Goal: Task Accomplishment & Management: Manage account settings

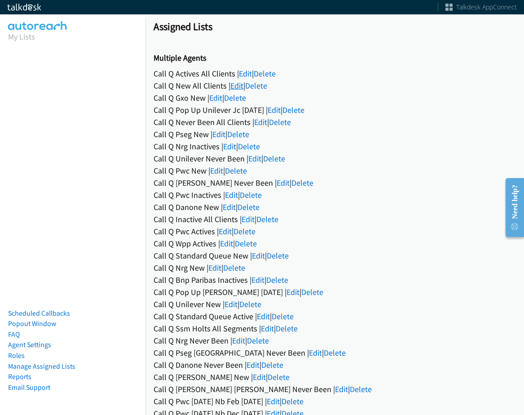
click at [236, 87] on link "Edit" at bounding box center [236, 85] width 13 height 10
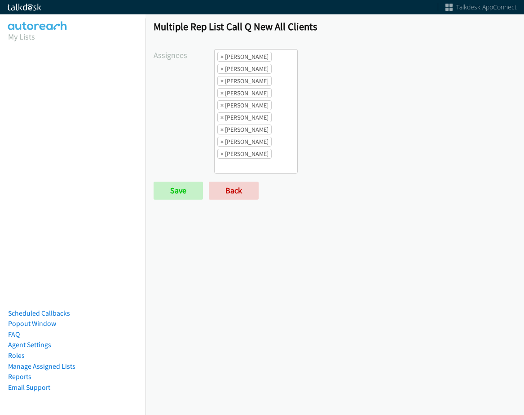
click at [221, 57] on span "×" at bounding box center [222, 56] width 3 height 9
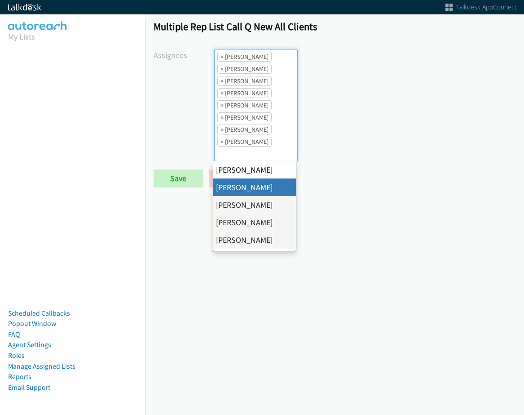
click at [221, 57] on span "×" at bounding box center [222, 56] width 3 height 9
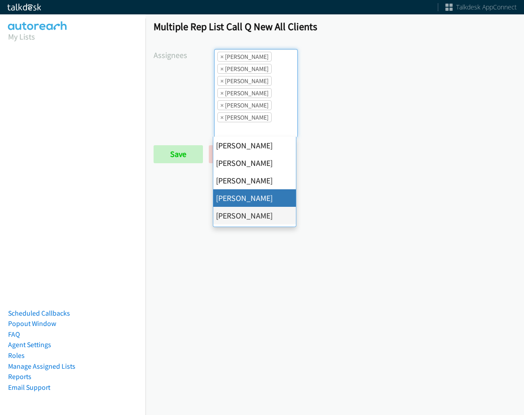
click at [221, 57] on span "×" at bounding box center [222, 56] width 3 height 9
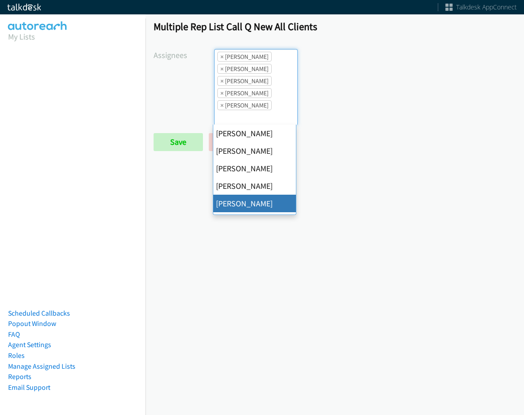
click at [221, 57] on span "×" at bounding box center [222, 56] width 3 height 9
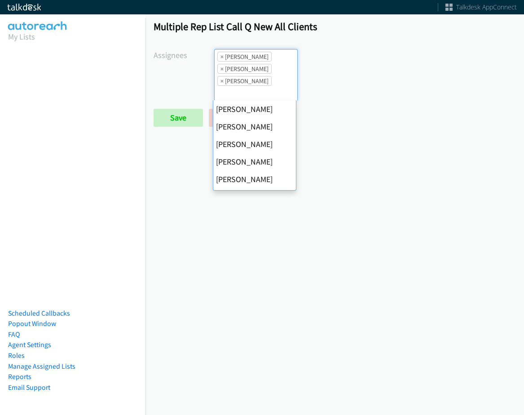
click at [221, 57] on span "×" at bounding box center [222, 56] width 3 height 9
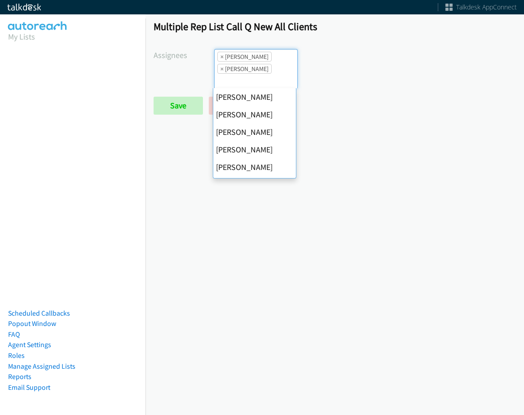
click at [221, 57] on span "×" at bounding box center [222, 56] width 3 height 9
select select "2ed67f51-2124-48e1-bef1-69761de6c0b9"
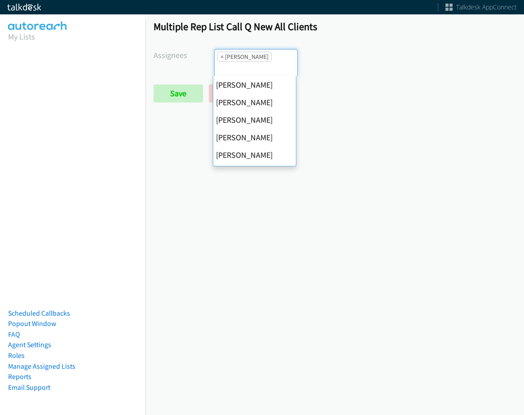
click at [221, 58] on span "×" at bounding box center [222, 56] width 3 height 9
select select
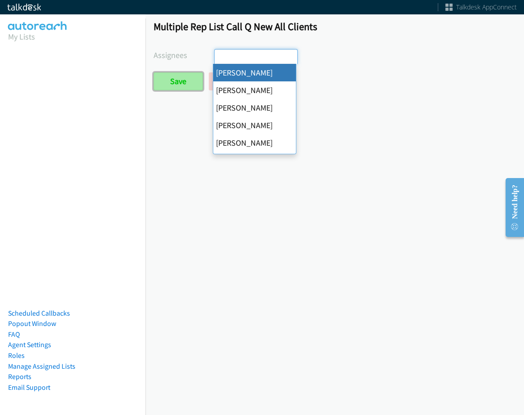
click at [188, 76] on input "Save" at bounding box center [178, 81] width 49 height 18
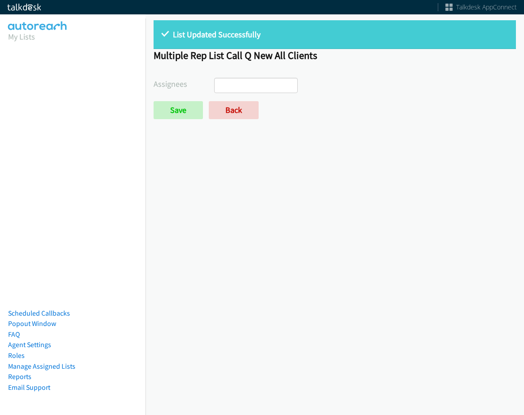
select select
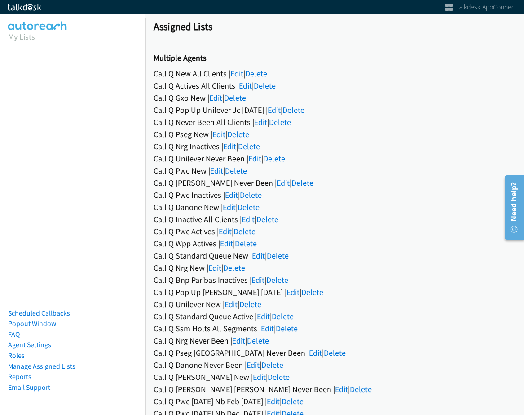
click at [392, 249] on div "Call Q Standard Queue New | Edit | Delete" at bounding box center [335, 255] width 363 height 12
click at [253, 379] on link "Edit" at bounding box center [259, 377] width 13 height 10
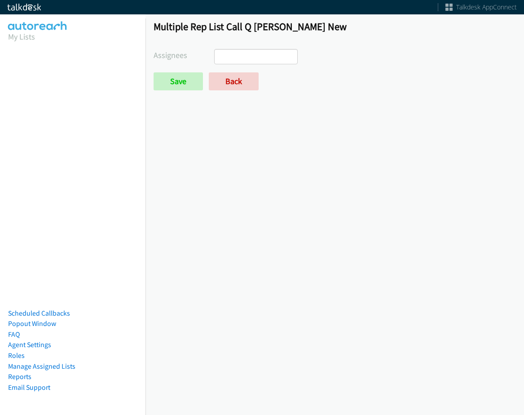
click at [248, 59] on ul at bounding box center [256, 56] width 83 height 14
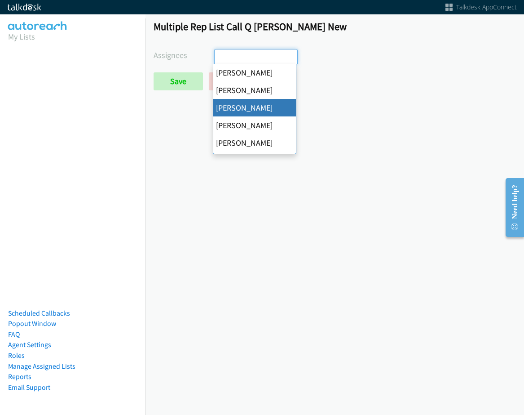
select select "d0419105-5ab7-42f4-854b-1efac0a4a5af"
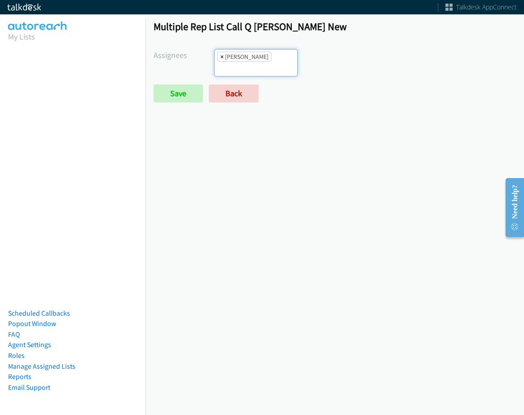
click at [221, 58] on span "×" at bounding box center [222, 56] width 3 height 9
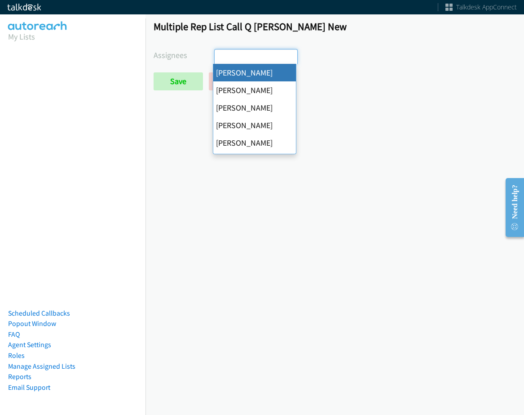
select select "cb11e729-9a1d-44de-9b38-0f5a50c7e01c"
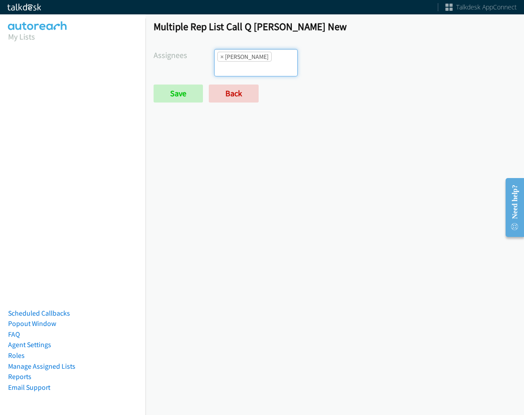
click at [254, 60] on li "× Abigail Odhiambo" at bounding box center [244, 57] width 54 height 10
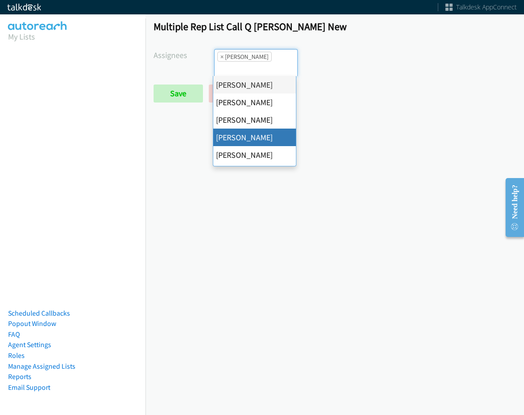
drag, startPoint x: 253, startPoint y: 134, endPoint x: 263, endPoint y: 84, distance: 50.5
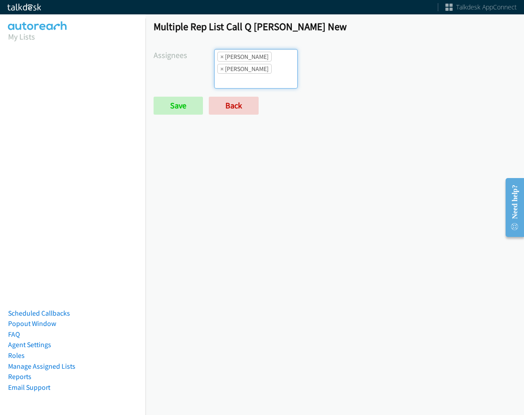
click at [246, 74] on input "search" at bounding box center [230, 81] width 31 height 14
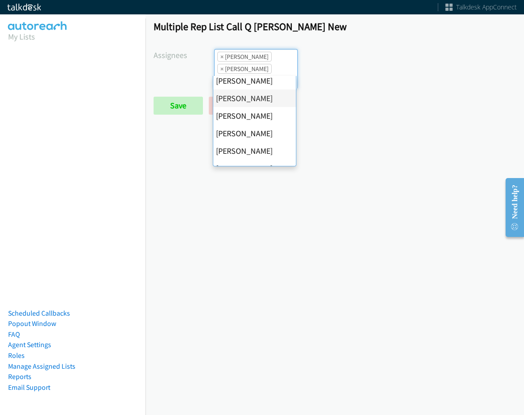
scroll to position [90, 0]
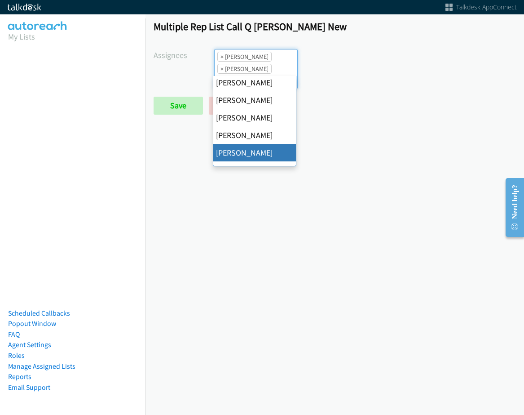
drag, startPoint x: 253, startPoint y: 151, endPoint x: 258, endPoint y: 89, distance: 62.6
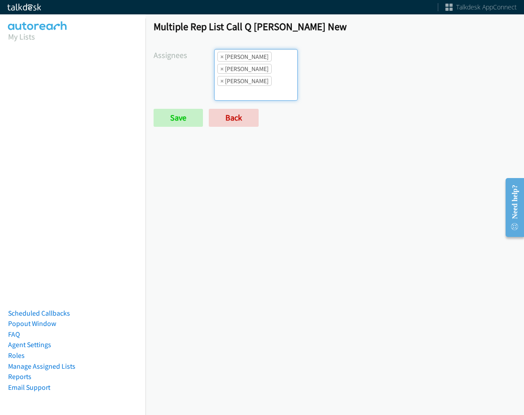
click at [262, 74] on ul "× Abigail Odhiambo × Charles Ross × Jordan Stehlik" at bounding box center [256, 74] width 83 height 51
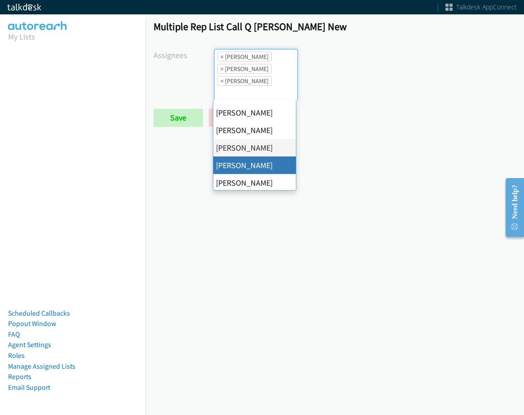
scroll to position [135, 0]
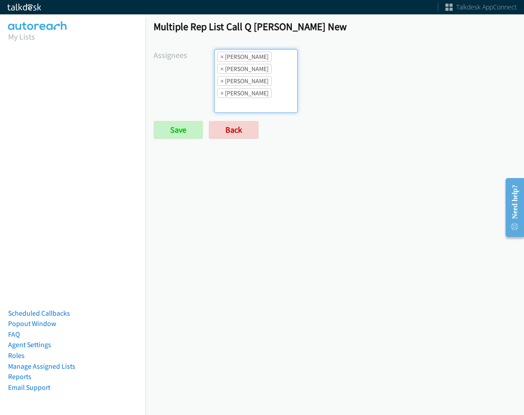
click at [263, 86] on ul "× Abigail Odhiambo × Charles Ross × Jordan Stehlik × Rodnika Murphy" at bounding box center [256, 80] width 83 height 63
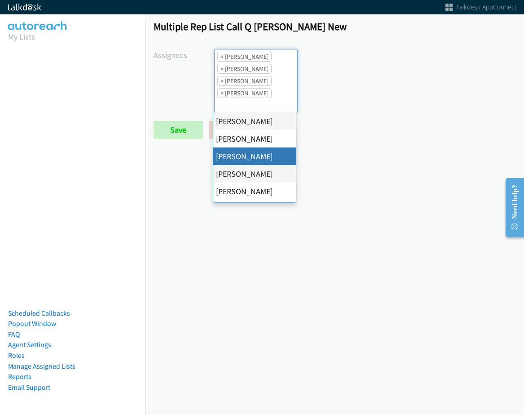
scroll to position [155, 0]
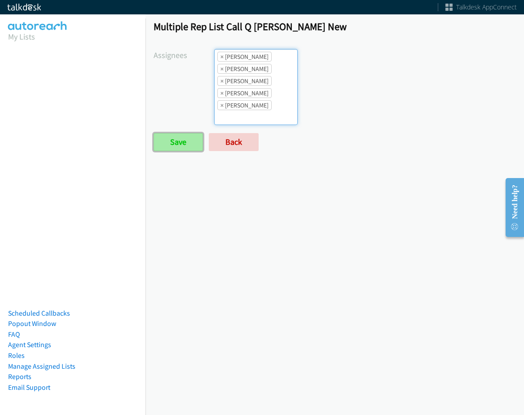
click at [190, 144] on input "Save" at bounding box center [178, 142] width 49 height 18
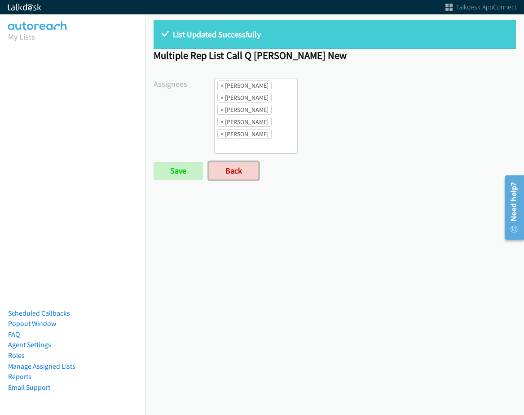
drag, startPoint x: 246, startPoint y: 165, endPoint x: 252, endPoint y: 150, distance: 16.2
click at [246, 165] on link "Back" at bounding box center [234, 171] width 50 height 18
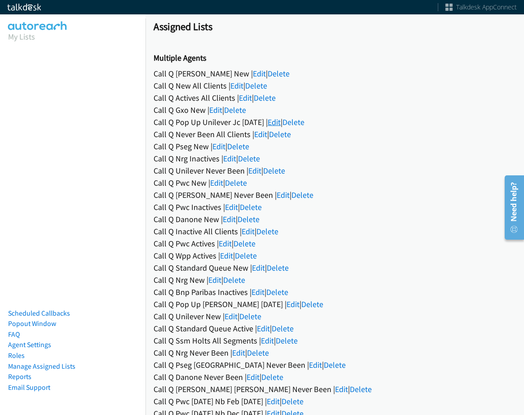
click at [279, 120] on link "Edit" at bounding box center [274, 122] width 13 height 10
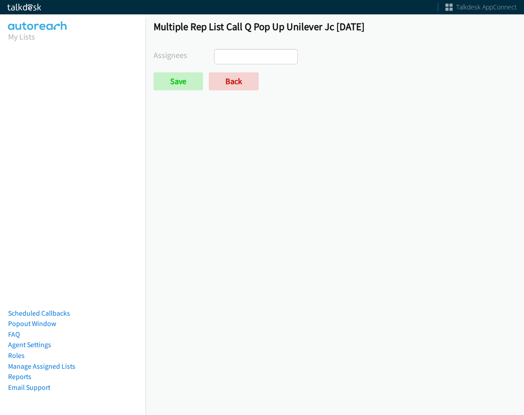
click at [262, 63] on ul at bounding box center [256, 56] width 83 height 14
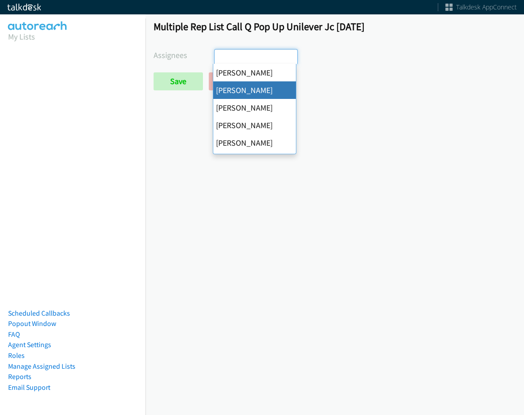
drag, startPoint x: 246, startPoint y: 97, endPoint x: 252, endPoint y: 84, distance: 14.1
select select "05d74157-9386-4beb-b15d-36aa9c6f71bc"
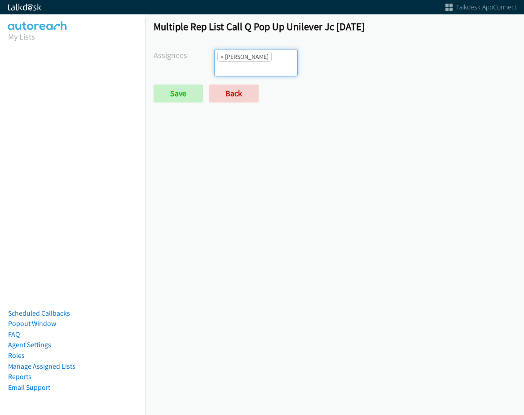
scroll to position [11, 0]
click at [246, 62] on input "search" at bounding box center [230, 69] width 31 height 14
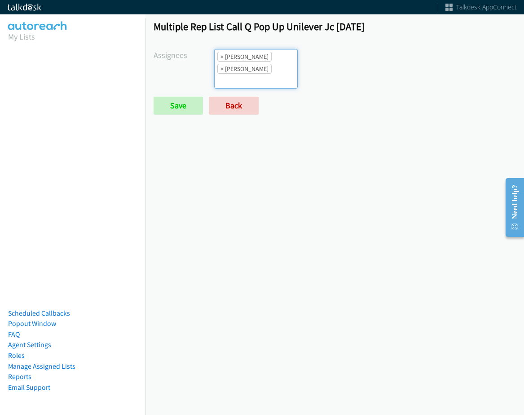
click at [267, 44] on div "Multiple Rep List Call Q Pop Up Unilever Jc Aug 2025 Assignees Abigail Odhiambo…" at bounding box center [335, 71] width 379 height 119
click at [276, 86] on ul "× Alana Ruiz × Daquaya Johnson" at bounding box center [256, 68] width 83 height 39
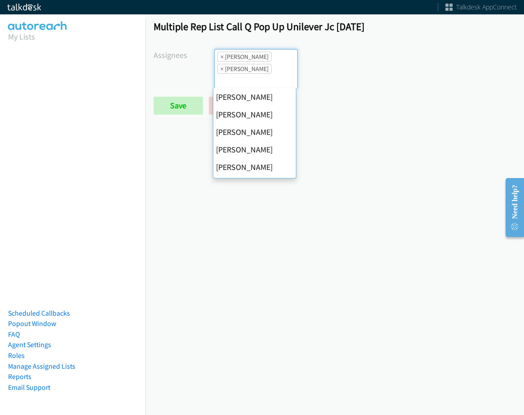
scroll to position [90, 0]
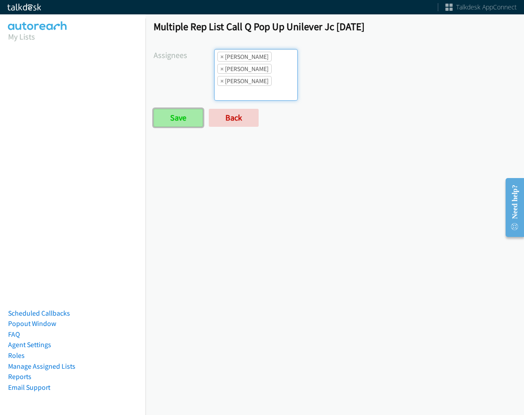
click at [174, 112] on input "Save" at bounding box center [178, 118] width 49 height 18
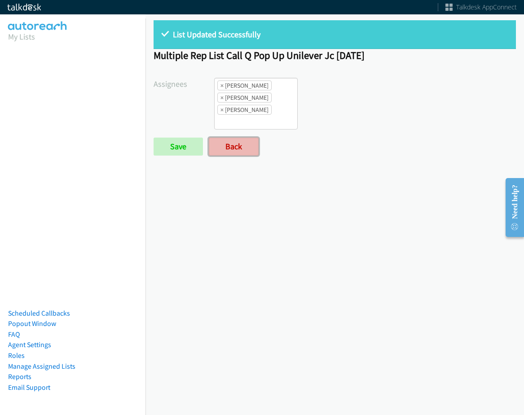
drag, startPoint x: 232, startPoint y: 149, endPoint x: 237, endPoint y: 149, distance: 4.9
click at [232, 149] on link "Back" at bounding box center [234, 146] width 50 height 18
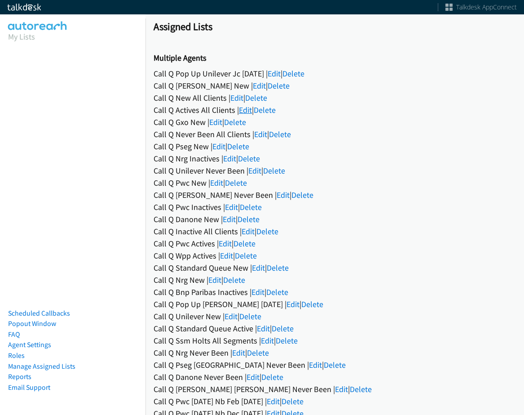
click at [244, 111] on link "Edit" at bounding box center [245, 110] width 13 height 10
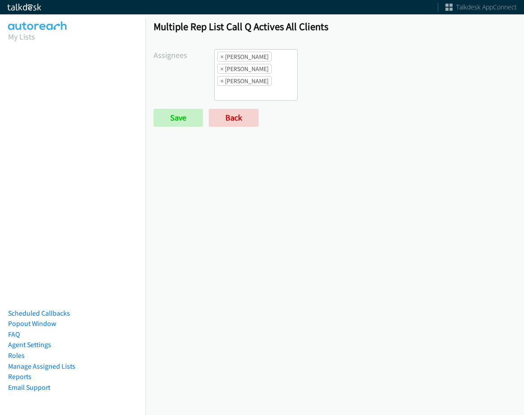
click at [222, 57] on li "× Alana Ruiz" at bounding box center [244, 57] width 54 height 10
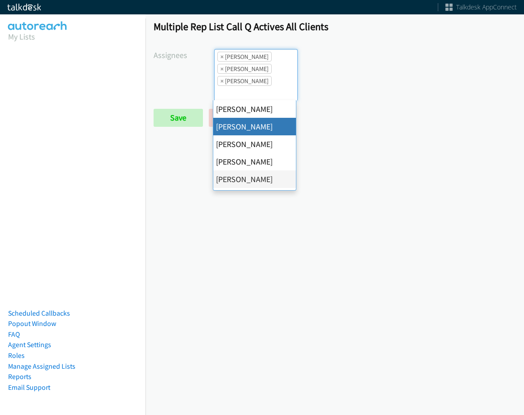
click at [222, 57] on li "× Alana Ruiz" at bounding box center [244, 57] width 54 height 10
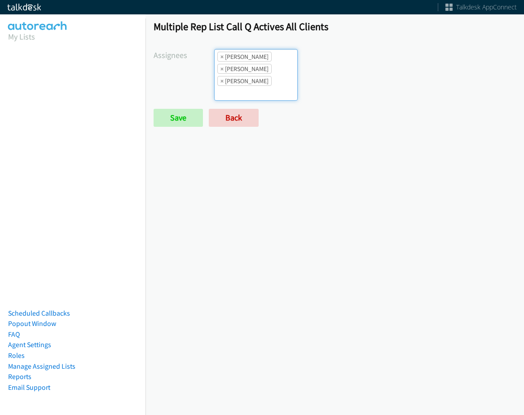
click at [222, 57] on li "× Alana Ruiz" at bounding box center [244, 57] width 54 height 10
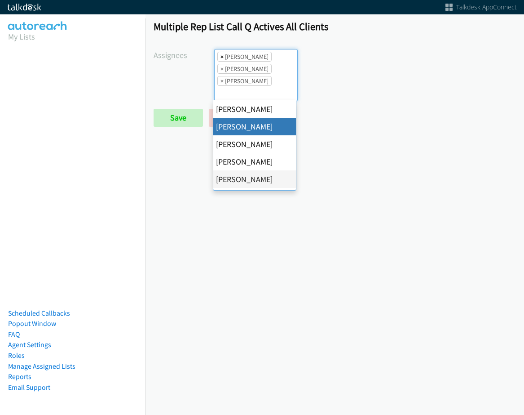
click at [221, 57] on span "×" at bounding box center [222, 56] width 3 height 9
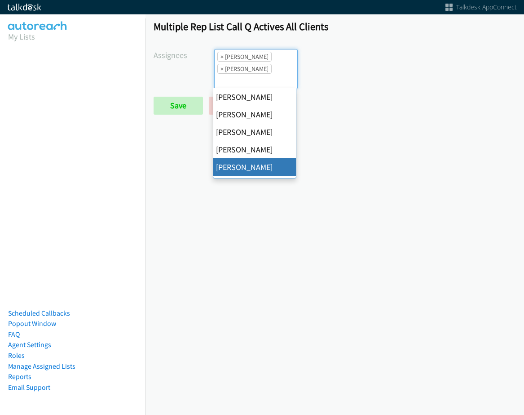
scroll to position [11, 0]
click at [221, 57] on span "×" at bounding box center [222, 56] width 3 height 9
select select "be9ce6ff-d490-4a7d-808b-73677b0698bf"
select select
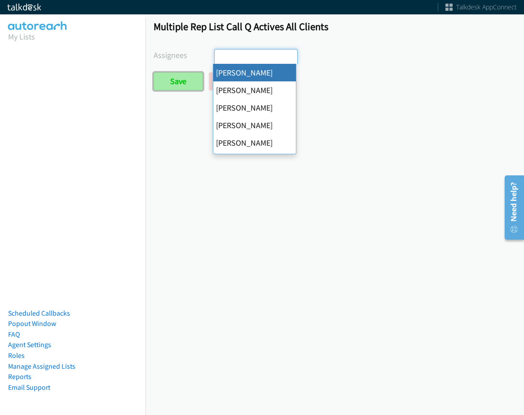
click at [168, 89] on input "Save" at bounding box center [178, 81] width 49 height 18
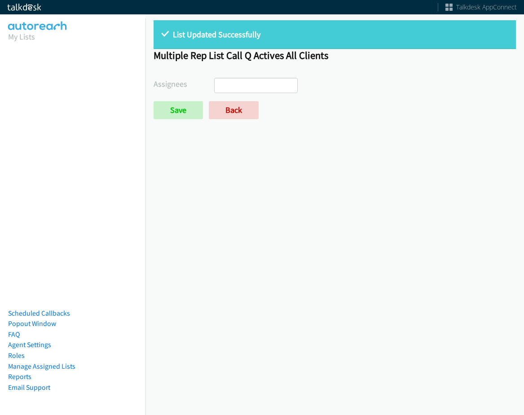
select select
click at [233, 108] on link "Back" at bounding box center [234, 110] width 50 height 18
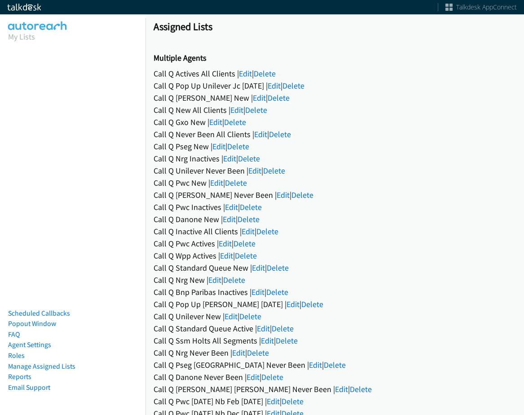
click at [208, 124] on div "Call Q Gxo New | Edit | Delete" at bounding box center [335, 122] width 363 height 12
click at [217, 122] on link "Edit" at bounding box center [215, 122] width 13 height 10
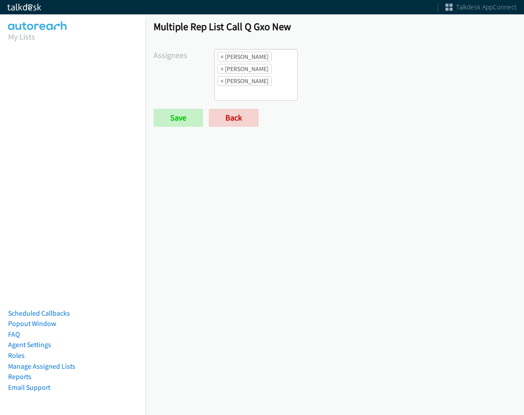
click at [222, 59] on span "×" at bounding box center [222, 56] width 3 height 9
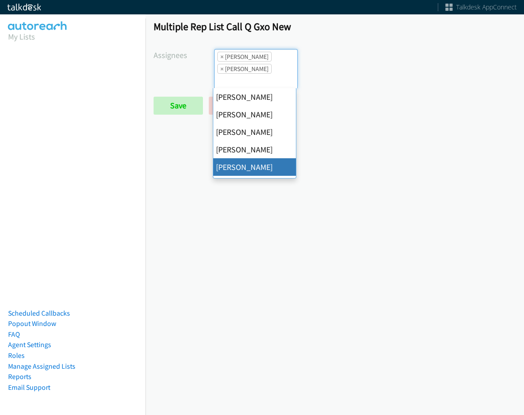
scroll to position [11, 0]
click at [222, 59] on span "×" at bounding box center [222, 56] width 3 height 9
select select "be9ce6ff-d490-4a7d-808b-73677b0698bf"
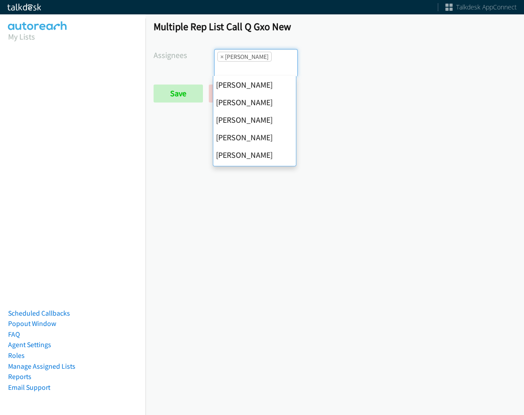
click at [222, 59] on span "×" at bounding box center [222, 56] width 3 height 9
select select
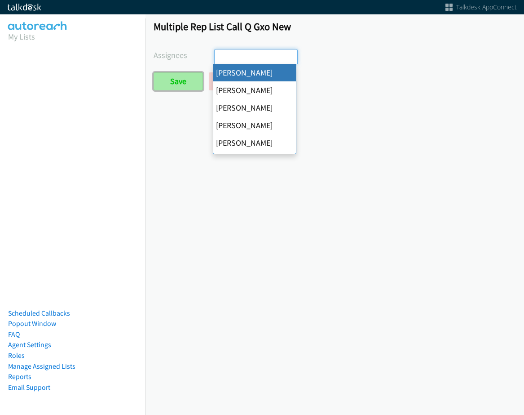
click at [188, 76] on input "Save" at bounding box center [178, 81] width 49 height 18
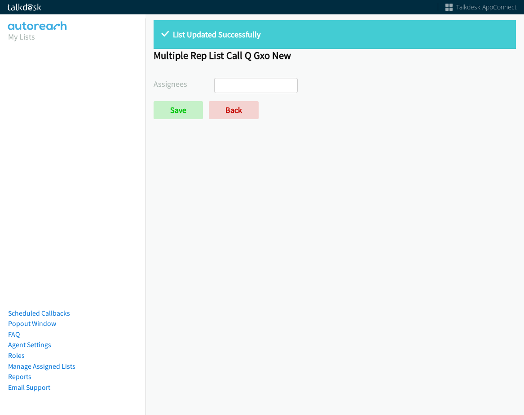
select select
click at [228, 107] on link "Back" at bounding box center [234, 110] width 50 height 18
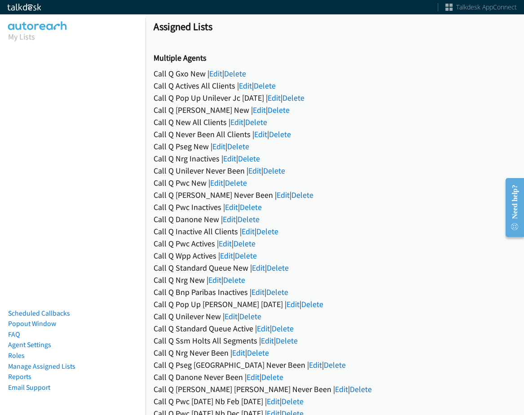
drag, startPoint x: 341, startPoint y: 19, endPoint x: 332, endPoint y: 23, distance: 9.9
click at [217, 183] on link "Edit" at bounding box center [216, 182] width 13 height 10
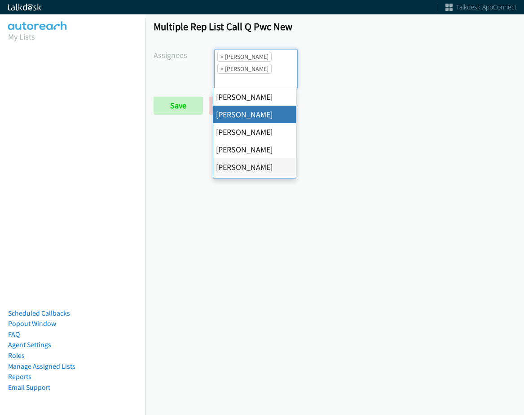
select select "05d74157-9386-4beb-b15d-36aa9c6f71bc"
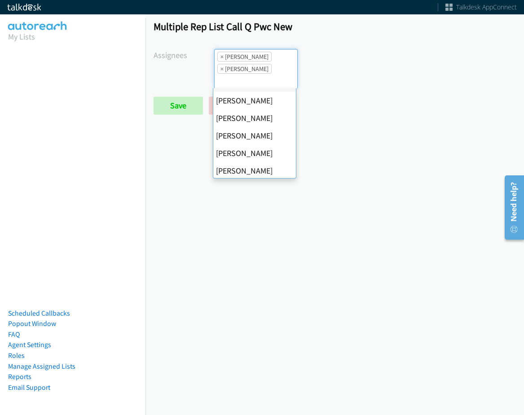
scroll to position [90, 0]
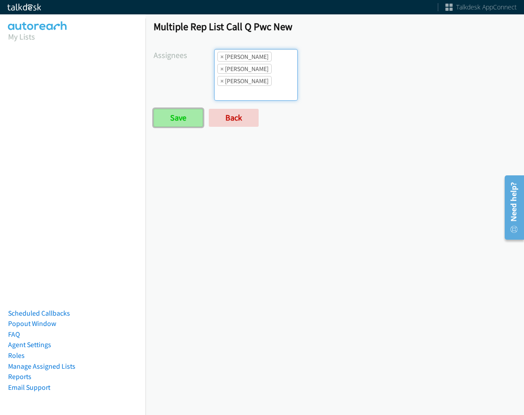
click at [184, 109] on input "Save" at bounding box center [178, 118] width 49 height 18
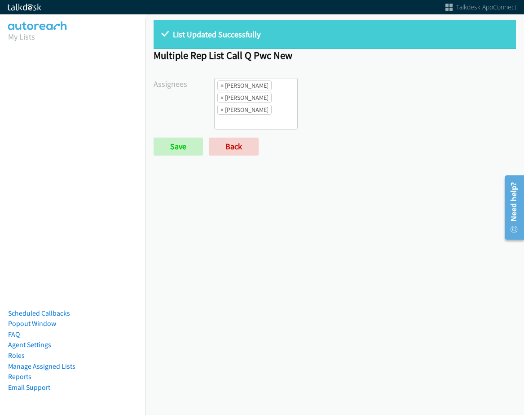
click at [266, 23] on div "List Updated Successfully" at bounding box center [335, 34] width 363 height 29
click at [251, 134] on form "Assignees Abigail Odhiambo Alana Ruiz Cathy Shahan Charles Ross Daquaya Johnson…" at bounding box center [335, 117] width 363 height 78
click at [248, 142] on link "Back" at bounding box center [234, 146] width 50 height 18
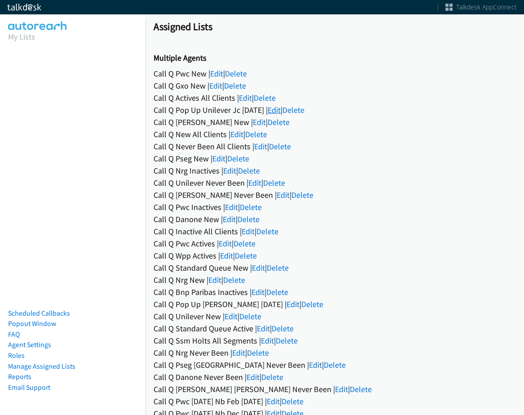
click at [280, 108] on link "Edit" at bounding box center [274, 110] width 13 height 10
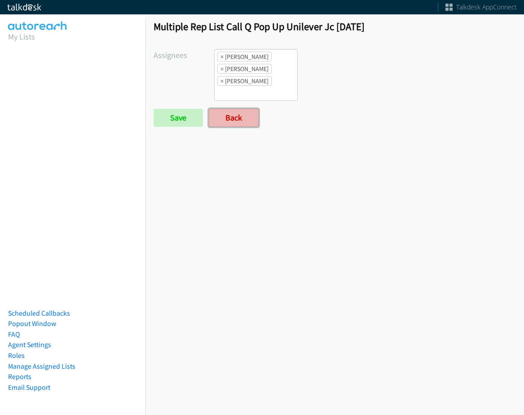
click at [253, 113] on link "Back" at bounding box center [234, 118] width 50 height 18
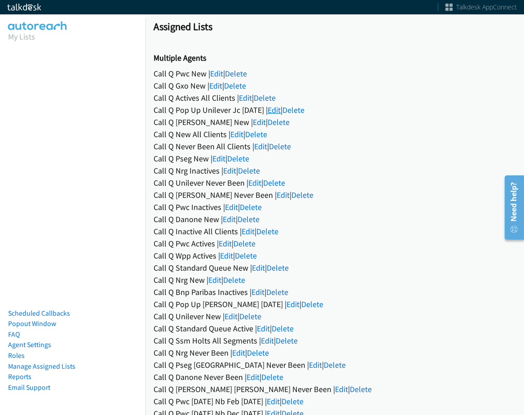
click at [281, 109] on link "Edit" at bounding box center [274, 110] width 13 height 10
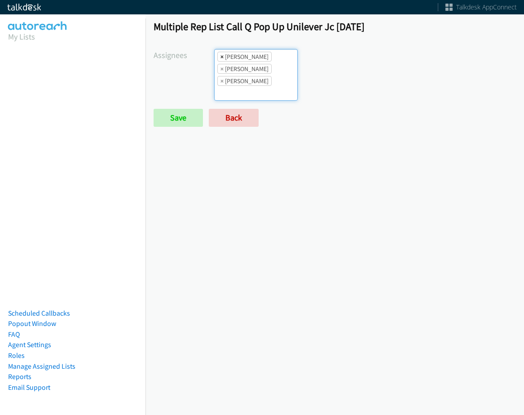
click at [222, 53] on li "× Alana Ruiz" at bounding box center [244, 57] width 54 height 10
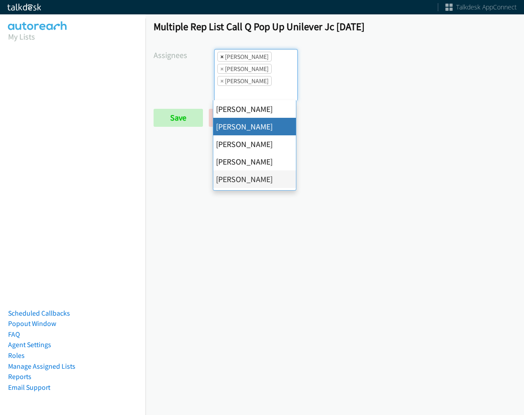
click at [222, 54] on span "×" at bounding box center [222, 56] width 3 height 9
select select "be9ce6ff-d490-4a7d-808b-73677b0698bf"
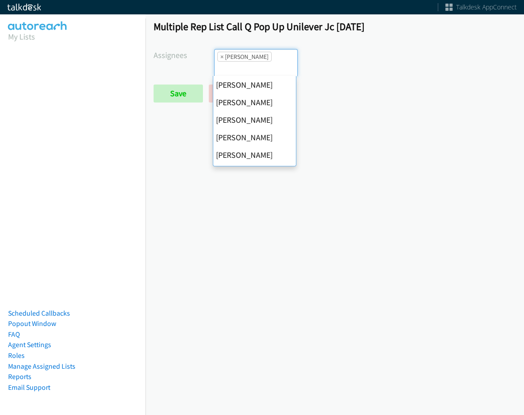
click at [222, 54] on span "×" at bounding box center [222, 56] width 3 height 9
select select
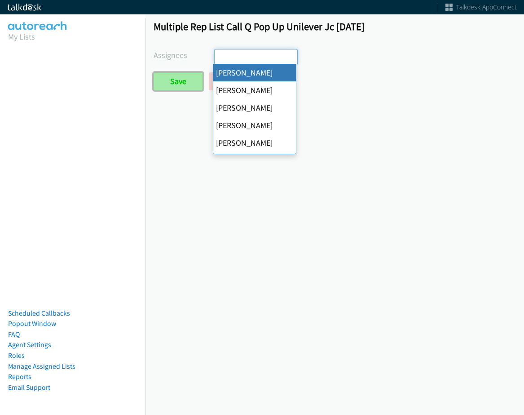
click at [190, 78] on input "Save" at bounding box center [178, 81] width 49 height 18
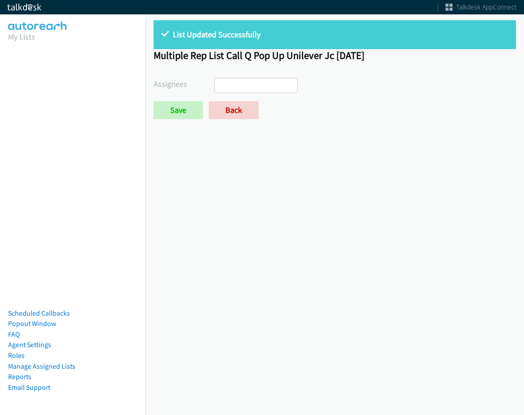
select select
click at [227, 109] on link "Back" at bounding box center [234, 110] width 50 height 18
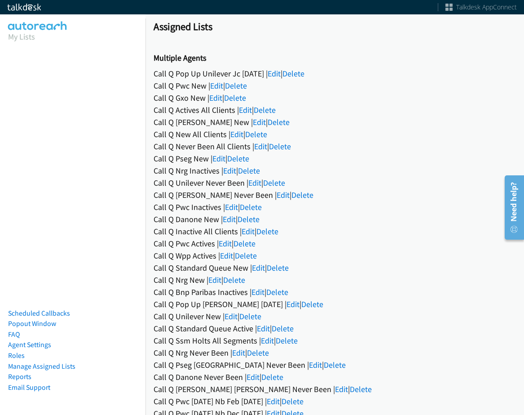
click at [253, 122] on link "Edit" at bounding box center [259, 122] width 13 height 10
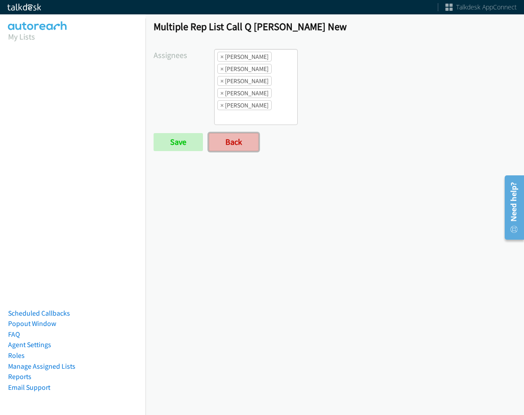
click at [229, 145] on link "Back" at bounding box center [234, 142] width 50 height 18
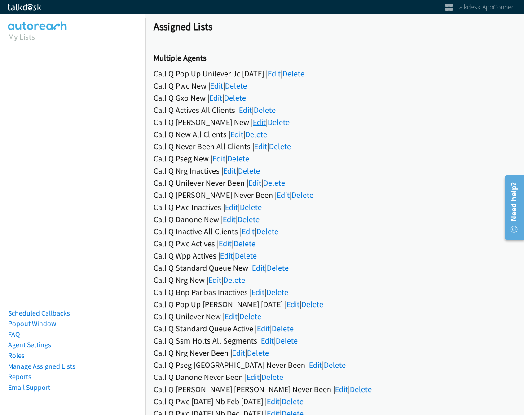
click at [253, 121] on link "Edit" at bounding box center [259, 122] width 13 height 10
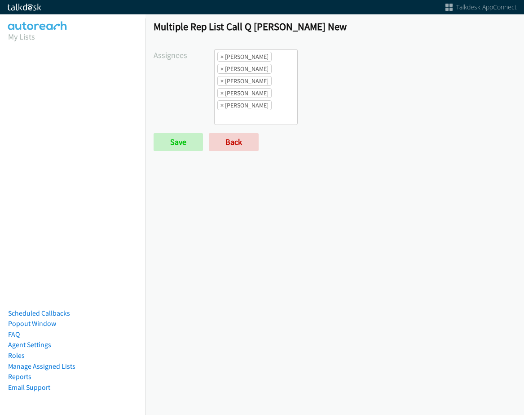
click at [261, 79] on li "× [PERSON_NAME]" at bounding box center [244, 81] width 54 height 10
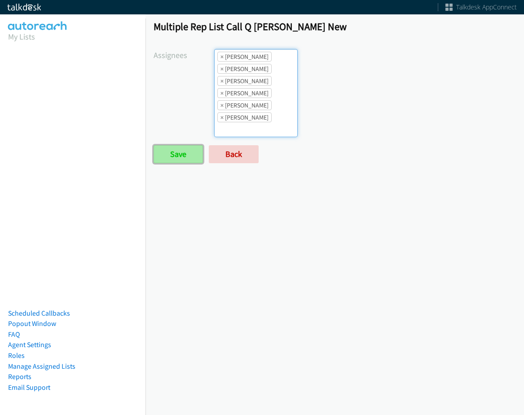
click at [179, 148] on input "Save" at bounding box center [178, 154] width 49 height 18
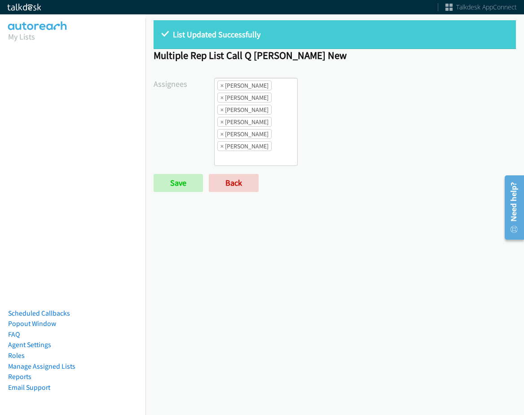
click at [225, 86] on li "× [PERSON_NAME]" at bounding box center [244, 85] width 54 height 10
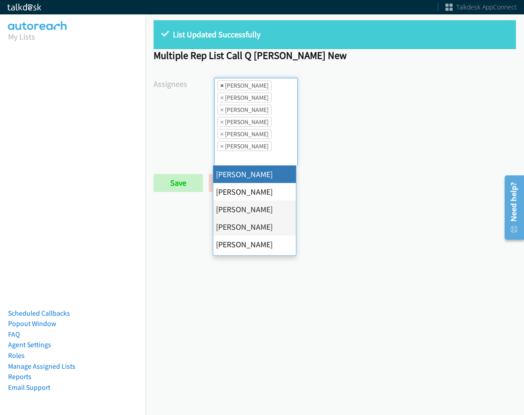
click at [222, 86] on li "× Abigail Odhiambo" at bounding box center [244, 85] width 54 height 10
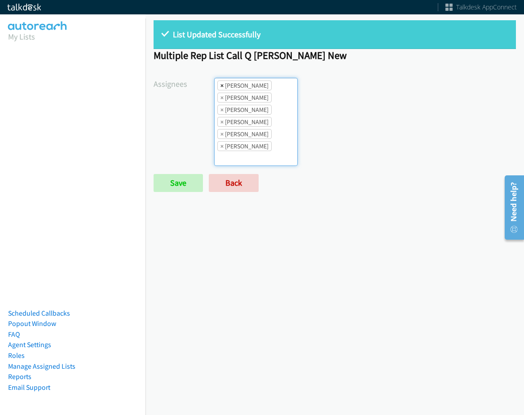
click at [221, 84] on span "×" at bounding box center [222, 85] width 3 height 9
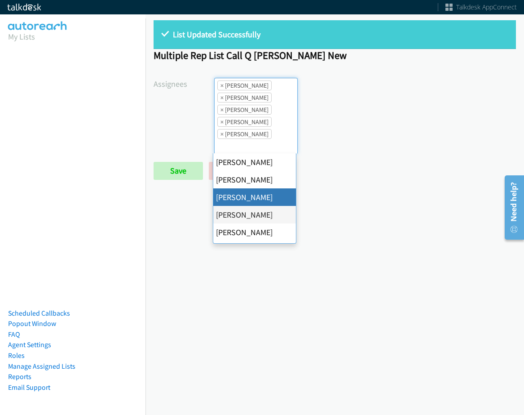
click at [221, 84] on span "×" at bounding box center [222, 85] width 3 height 9
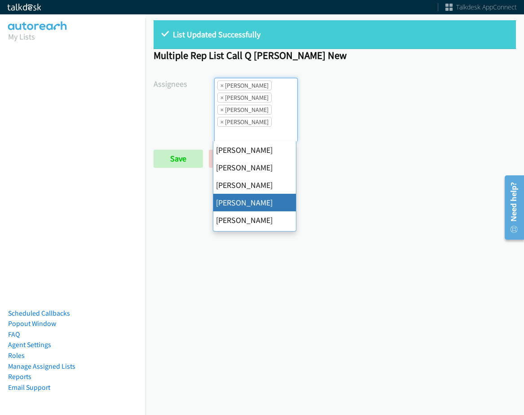
click at [221, 84] on span "×" at bounding box center [222, 85] width 3 height 9
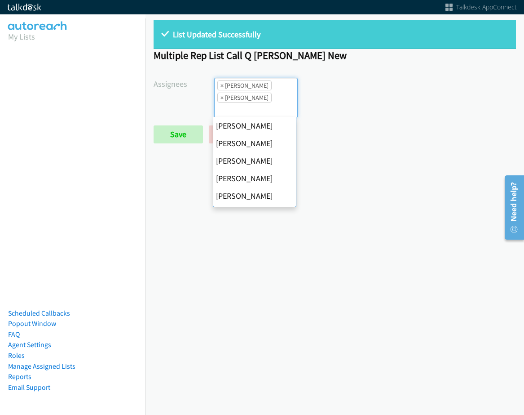
scroll to position [155, 0]
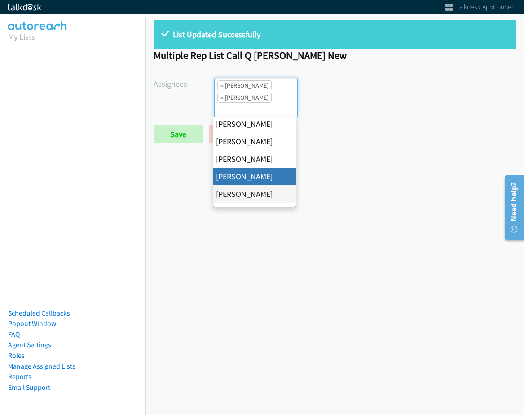
click at [221, 84] on span "×" at bounding box center [222, 85] width 3 height 9
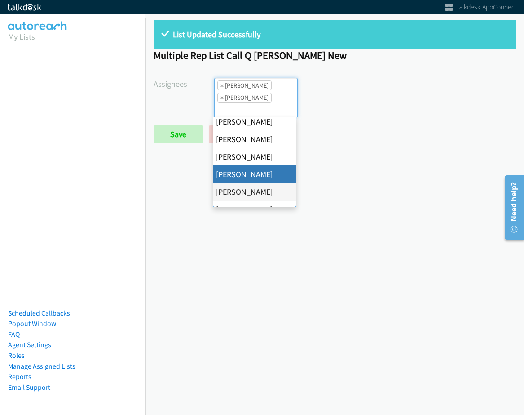
select select "2ed67f51-2124-48e1-bef1-69761de6c0b9"
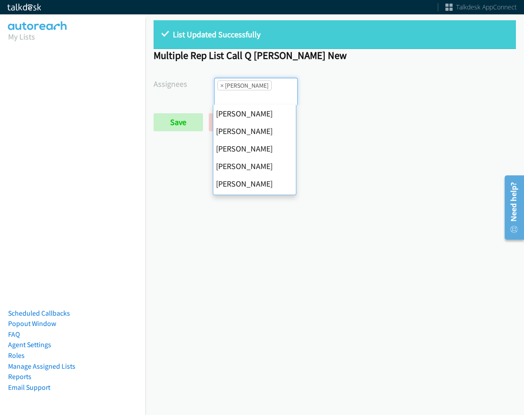
click at [221, 84] on span "×" at bounding box center [222, 85] width 3 height 9
select select
click at [220, 90] on input "search" at bounding box center [230, 97] width 31 height 14
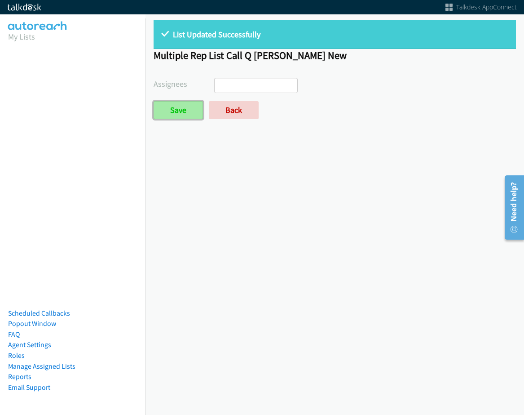
click at [174, 112] on input "Save" at bounding box center [178, 110] width 49 height 18
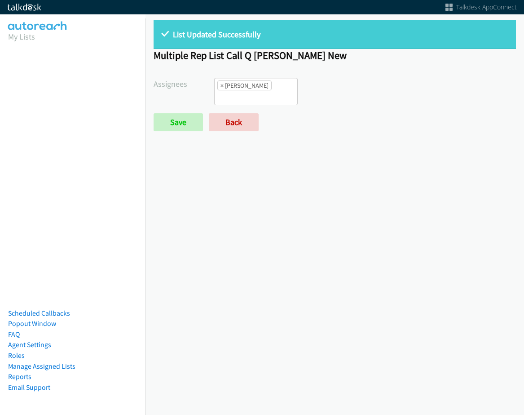
select select "f64f86a1-7483-4d33-b6f6-ad4a488136af"
click at [230, 137] on div "List Updated Successfully Multiple Rep List Call Q Hubbell New Assignees Abigai…" at bounding box center [335, 79] width 379 height 135
drag, startPoint x: 222, startPoint y: 86, endPoint x: 212, endPoint y: 94, distance: 13.1
click at [221, 86] on span "×" at bounding box center [222, 85] width 3 height 9
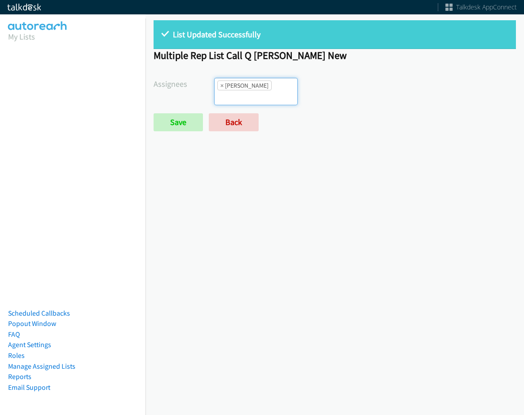
select select
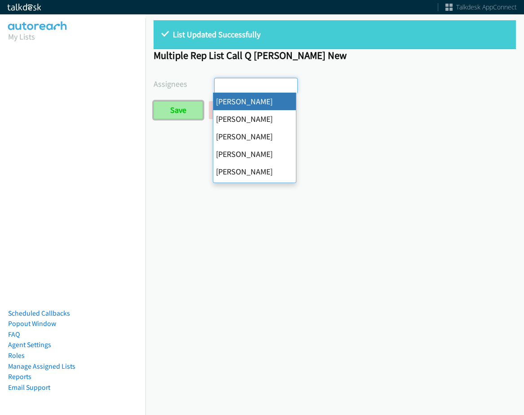
click at [183, 113] on input "Save" at bounding box center [178, 110] width 49 height 18
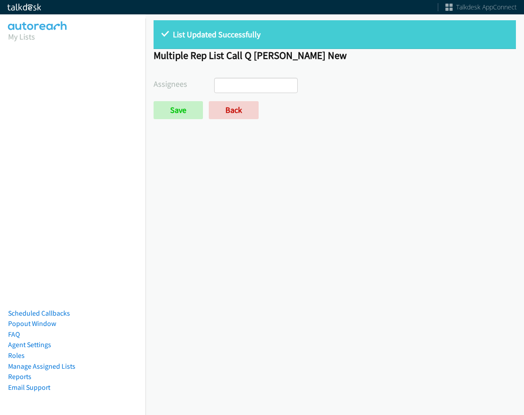
select select
click at [222, 115] on link "Back" at bounding box center [234, 110] width 50 height 18
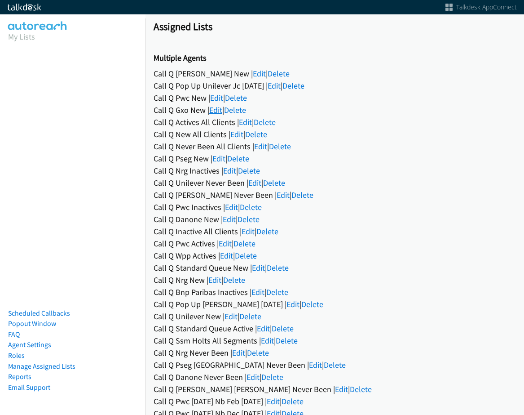
click at [217, 110] on link "Edit" at bounding box center [215, 110] width 13 height 10
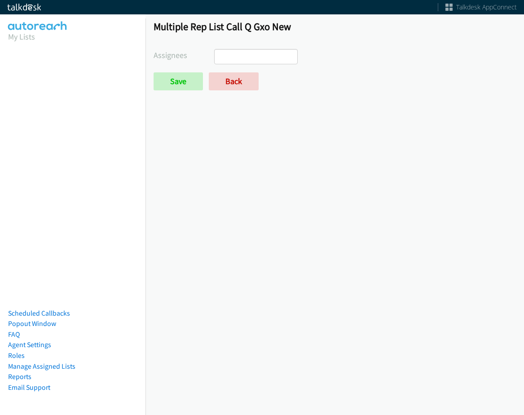
click at [247, 58] on ul at bounding box center [256, 56] width 83 height 14
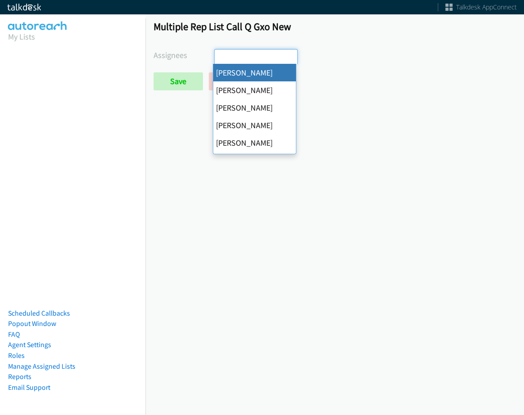
select select "cb11e729-9a1d-44de-9b38-0f5a50c7e01c"
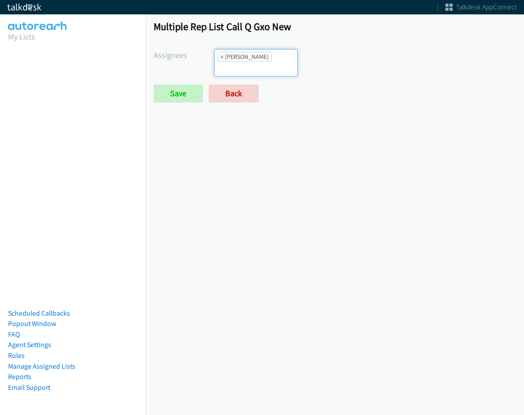
click at [257, 63] on ul "× [PERSON_NAME]" at bounding box center [256, 62] width 83 height 27
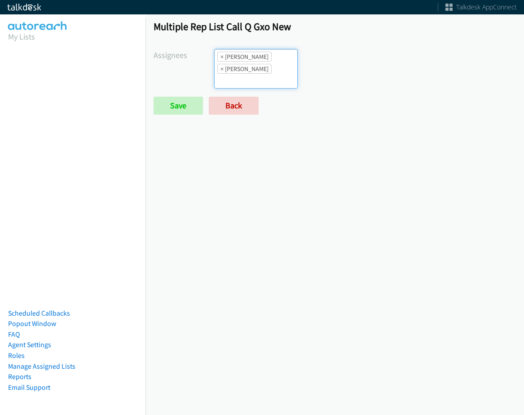
click at [277, 59] on ul "× Abigail Odhiambo × Alana Ruiz" at bounding box center [256, 68] width 83 height 39
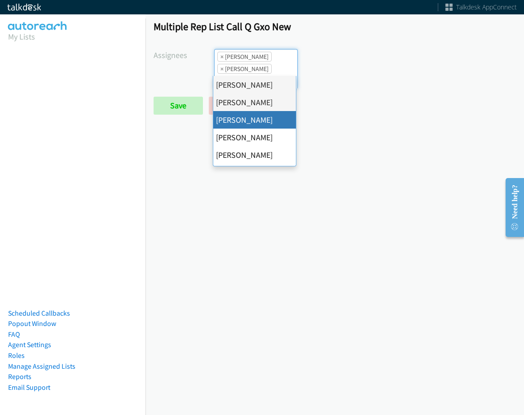
drag, startPoint x: 252, startPoint y: 126, endPoint x: 271, endPoint y: 71, distance: 58.4
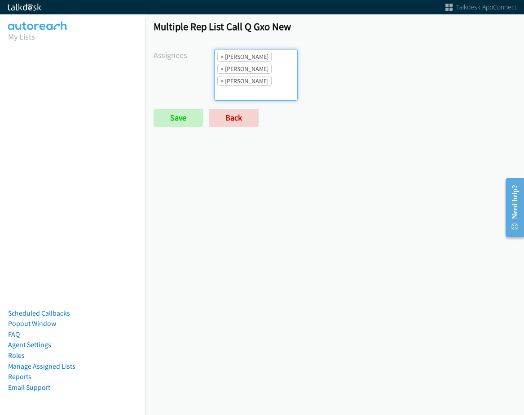
click at [273, 68] on ul "× Abigail Odhiambo × Alana Ruiz × Cathy Shahan" at bounding box center [256, 74] width 83 height 51
type input "jas"
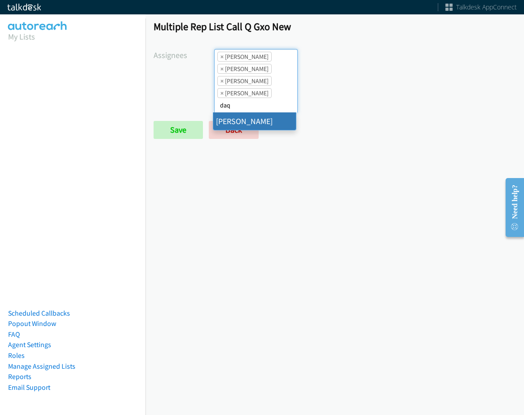
type input "daq"
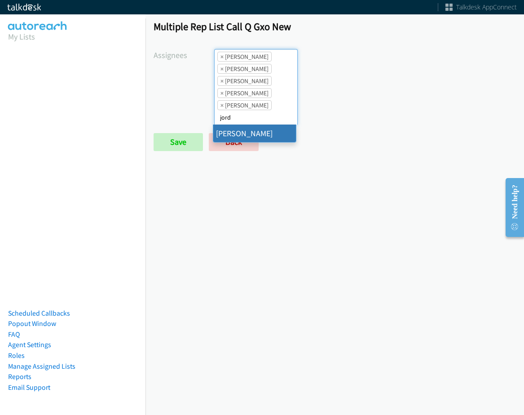
type input "jord"
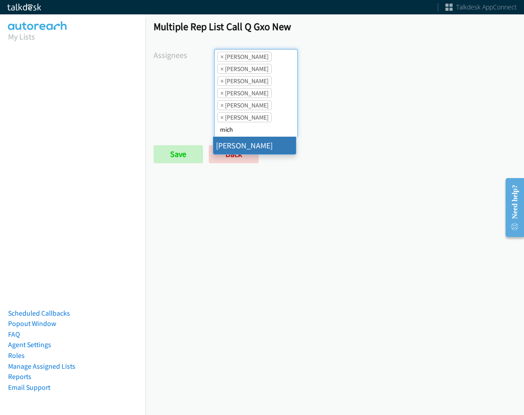
type input "mich"
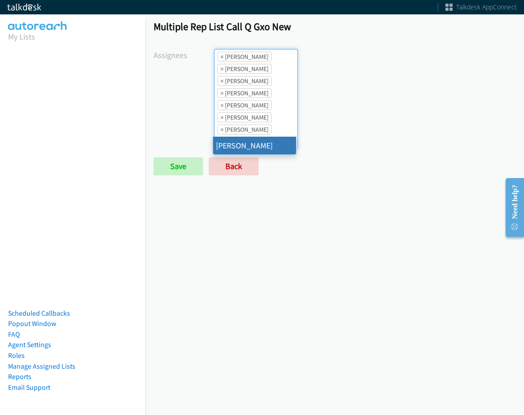
type input "tat"
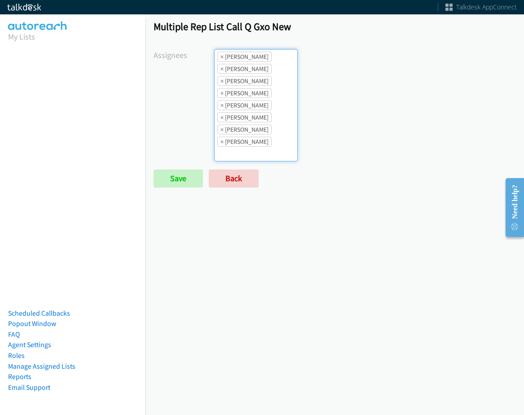
type input "t"
type input "rod"
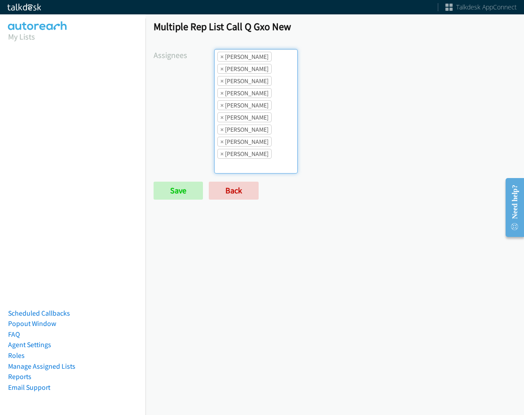
click at [218, 130] on li "× Michael Mallh" at bounding box center [244, 129] width 54 height 10
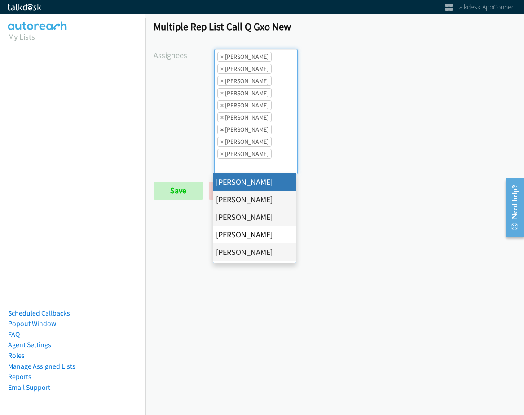
click at [221, 127] on span "×" at bounding box center [222, 129] width 3 height 9
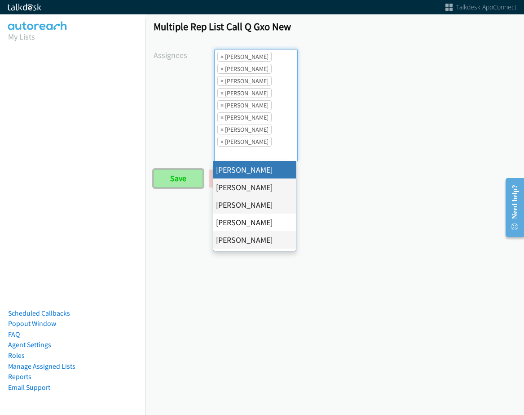
click at [167, 179] on input "Save" at bounding box center [178, 178] width 49 height 18
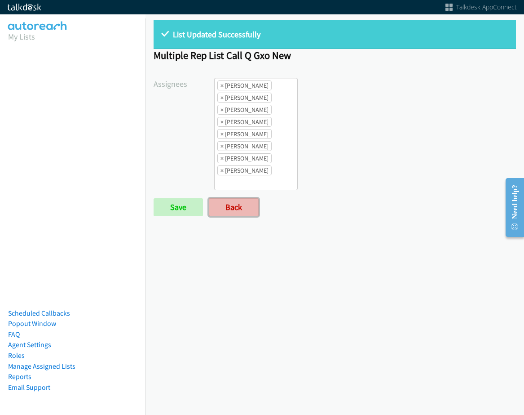
click at [251, 210] on link "Back" at bounding box center [234, 207] width 50 height 18
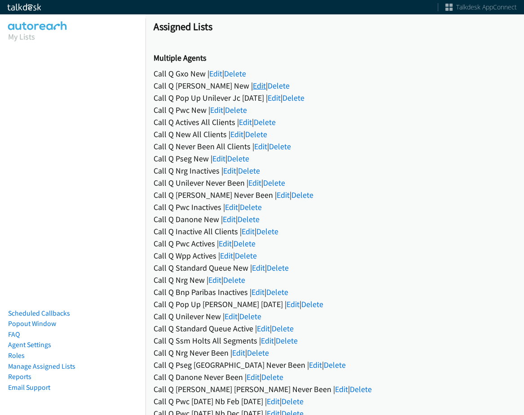
click at [253, 85] on link "Edit" at bounding box center [259, 85] width 13 height 10
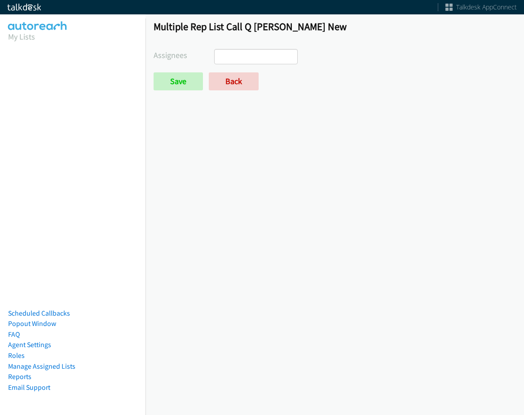
select select
click at [231, 79] on link "Back" at bounding box center [234, 81] width 50 height 18
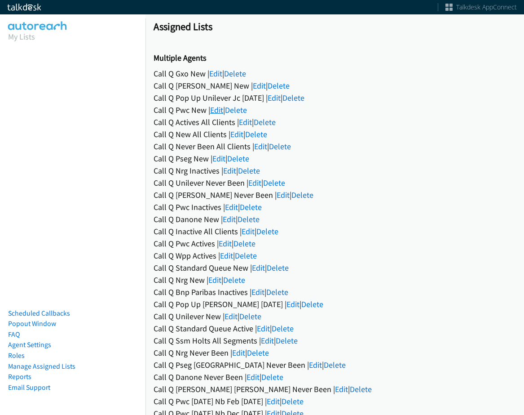
click at [223, 109] on link "Edit" at bounding box center [216, 110] width 13 height 10
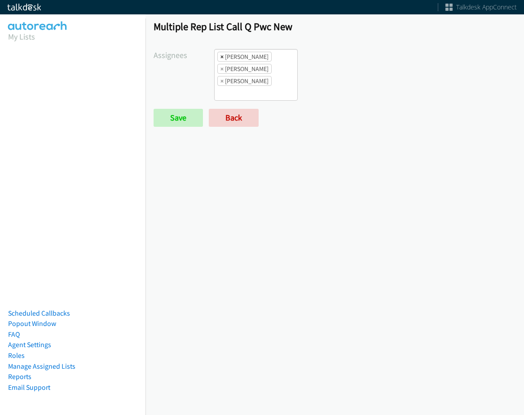
click at [221, 59] on span "×" at bounding box center [222, 56] width 3 height 9
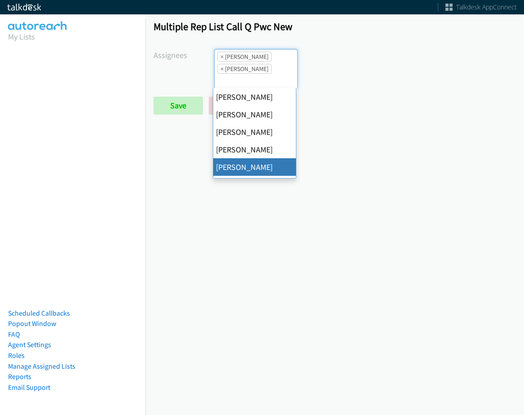
click at [221, 59] on span "×" at bounding box center [222, 56] width 3 height 9
select select "be9ce6ff-d490-4a7d-808b-73677b0698bf"
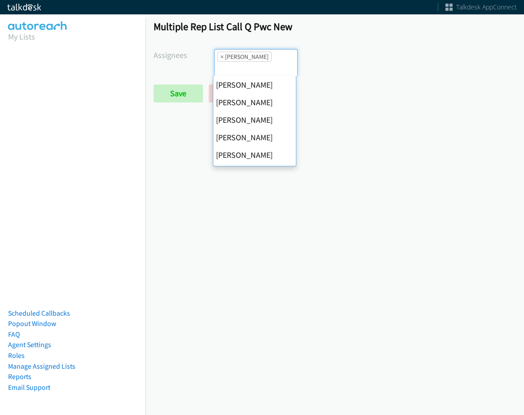
click at [221, 59] on span "×" at bounding box center [222, 56] width 3 height 9
select select
drag, startPoint x: 221, startPoint y: 59, endPoint x: 212, endPoint y: 64, distance: 10.3
click at [221, 62] on input "search" at bounding box center [230, 69] width 31 height 14
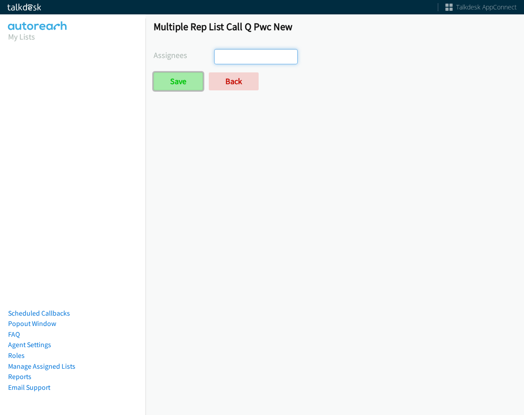
click at [184, 78] on input "Save" at bounding box center [178, 81] width 49 height 18
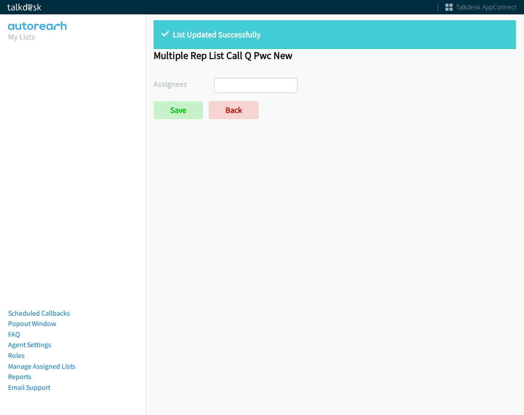
select select
click at [224, 105] on link "Back" at bounding box center [234, 110] width 50 height 18
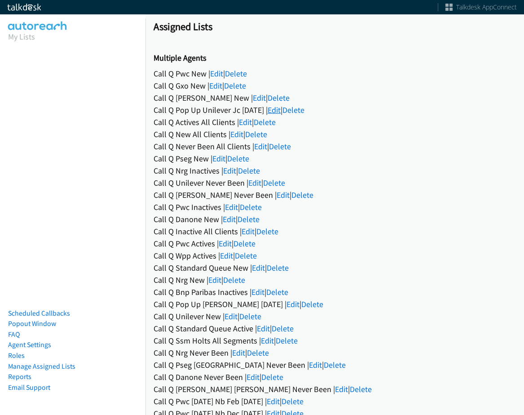
click at [279, 107] on link "Edit" at bounding box center [274, 110] width 13 height 10
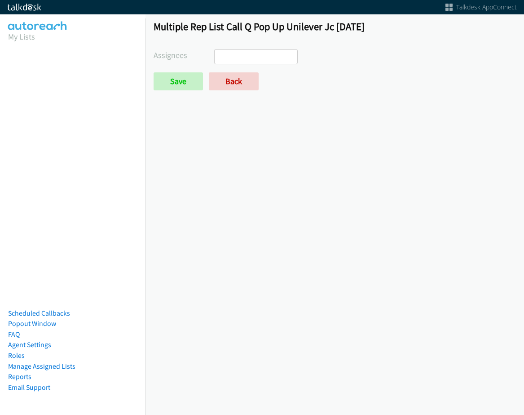
select select
click at [232, 86] on link "Back" at bounding box center [234, 81] width 50 height 18
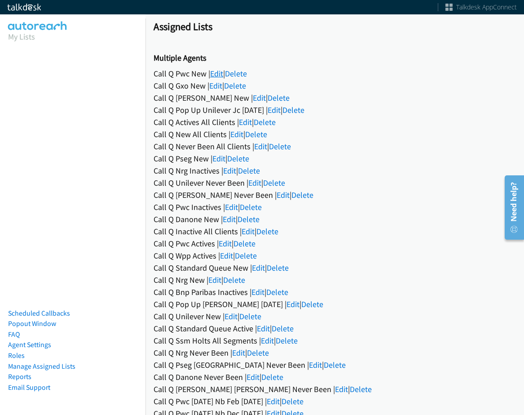
click at [218, 68] on link "Edit" at bounding box center [216, 73] width 13 height 10
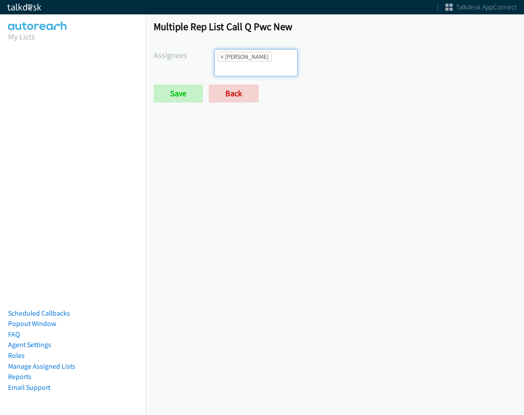
select select "05d74157-9386-4beb-b15d-36aa9c6f71bc"
click at [246, 62] on input "search" at bounding box center [230, 69] width 31 height 14
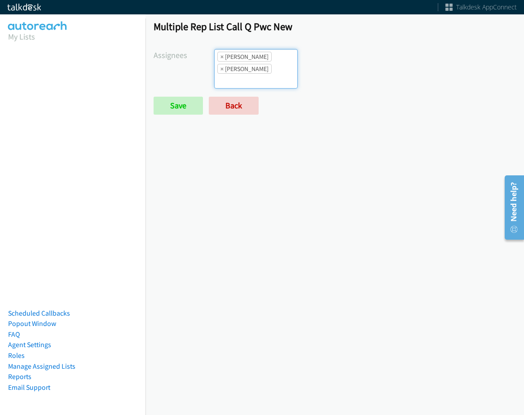
click at [264, 70] on li "× Daquaya Johnson" at bounding box center [244, 69] width 54 height 10
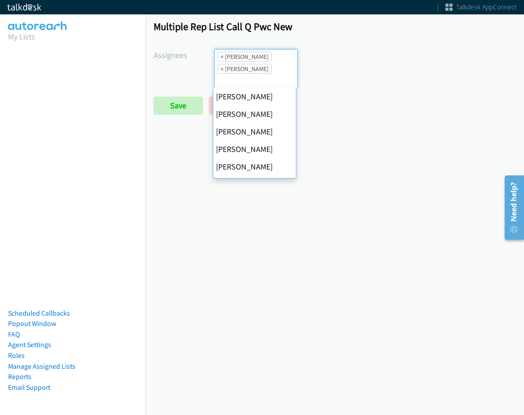
scroll to position [90, 0]
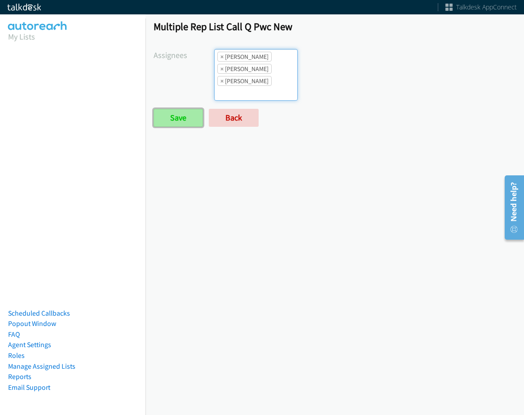
click at [182, 118] on input "Save" at bounding box center [178, 118] width 49 height 18
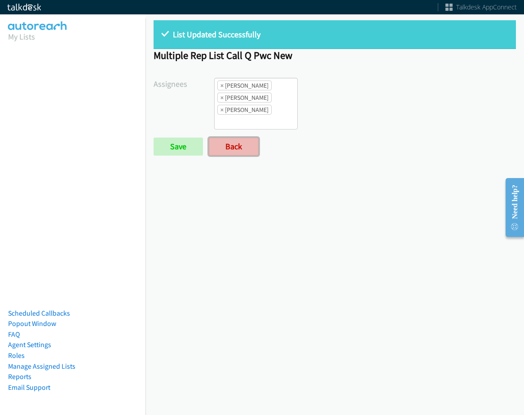
click at [257, 143] on link "Back" at bounding box center [234, 146] width 50 height 18
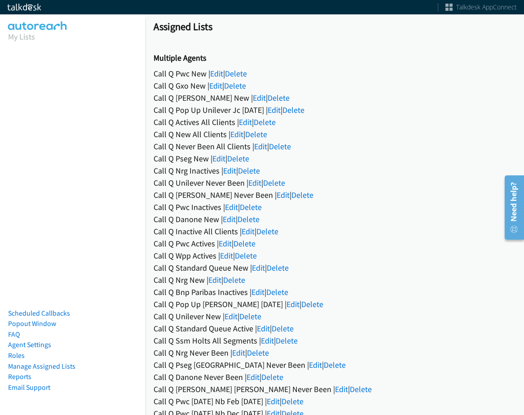
click at [253, 95] on link "Edit" at bounding box center [259, 98] width 13 height 10
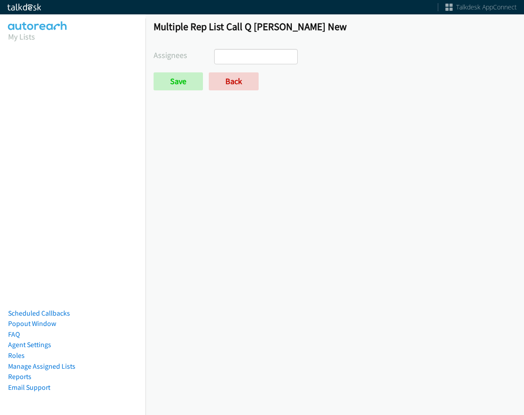
select select
click at [233, 86] on link "Back" at bounding box center [234, 81] width 50 height 18
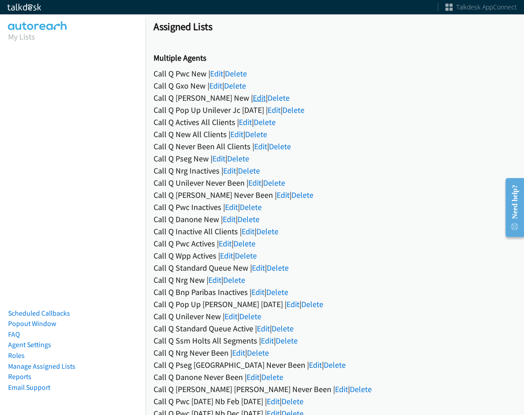
click at [253, 98] on link "Edit" at bounding box center [259, 98] width 13 height 10
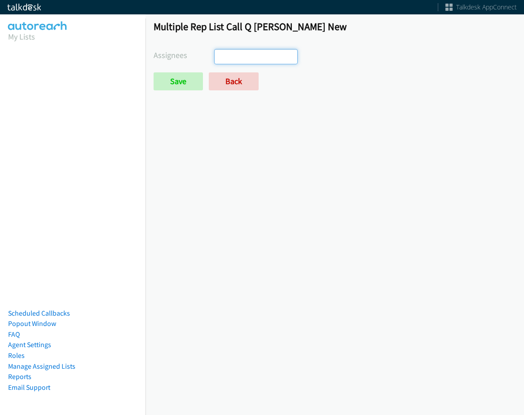
click at [264, 62] on ul at bounding box center [256, 56] width 83 height 14
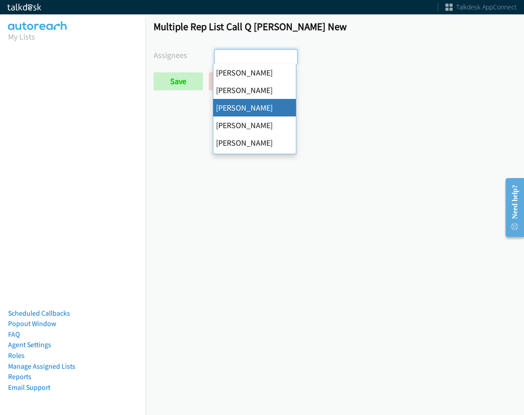
select select "d0419105-5ab7-42f4-854b-1efac0a4a5af"
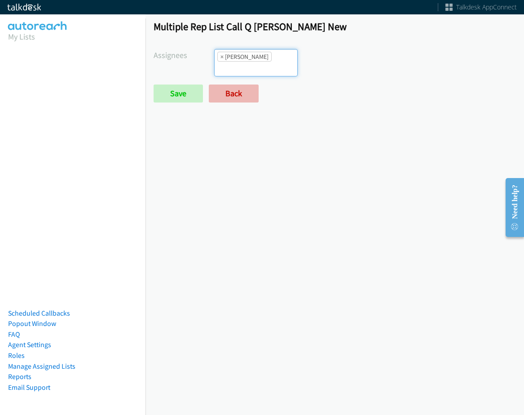
scroll to position [22, 0]
click at [246, 62] on input "search" at bounding box center [230, 69] width 31 height 14
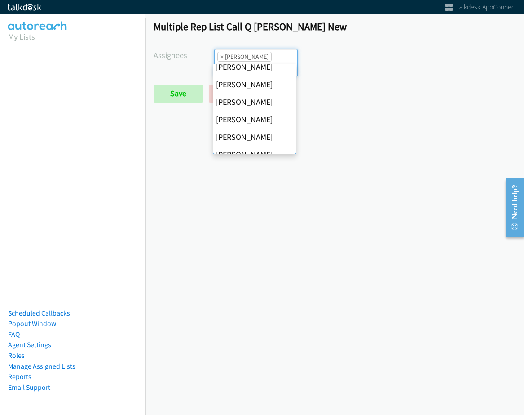
scroll to position [155, 0]
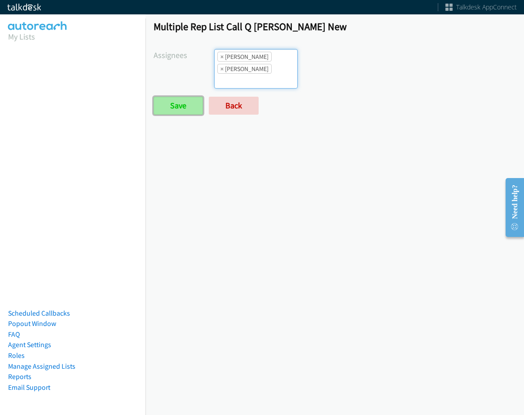
click at [199, 99] on input "Save" at bounding box center [178, 106] width 49 height 18
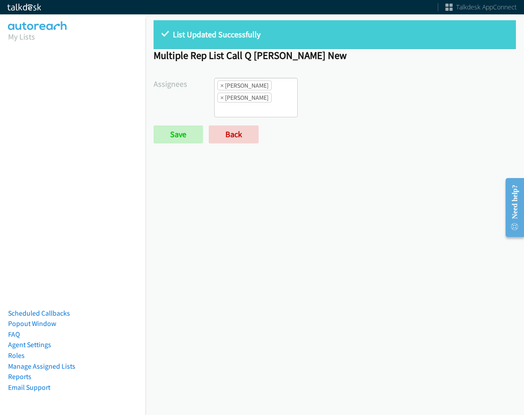
click at [352, 34] on p "List Updated Successfully" at bounding box center [335, 34] width 346 height 12
click at [221, 86] on span "×" at bounding box center [222, 85] width 3 height 9
select select "2ed67f51-2124-48e1-bef1-69761de6c0b9"
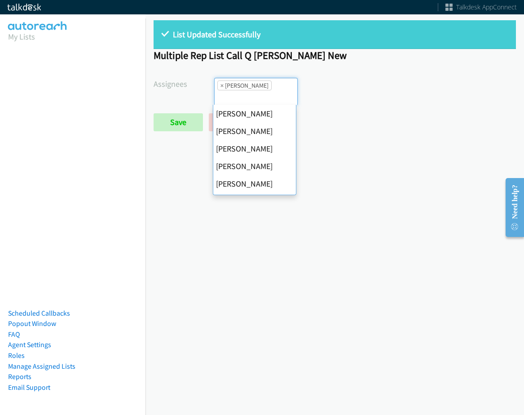
scroll to position [22, 0]
click at [221, 86] on span "×" at bounding box center [222, 85] width 3 height 9
select select
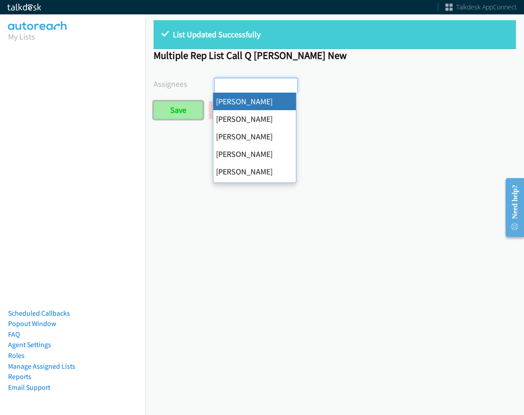
click at [194, 107] on input "Save" at bounding box center [178, 110] width 49 height 18
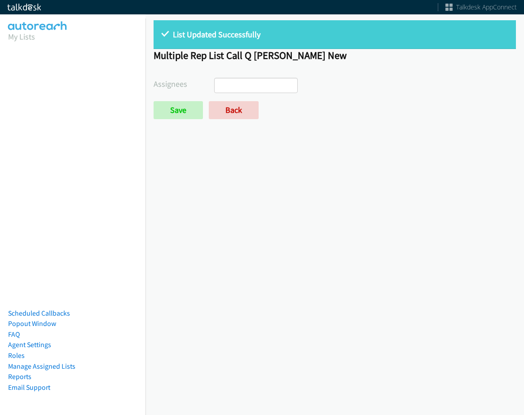
select select
click at [230, 111] on link "Back" at bounding box center [234, 110] width 50 height 18
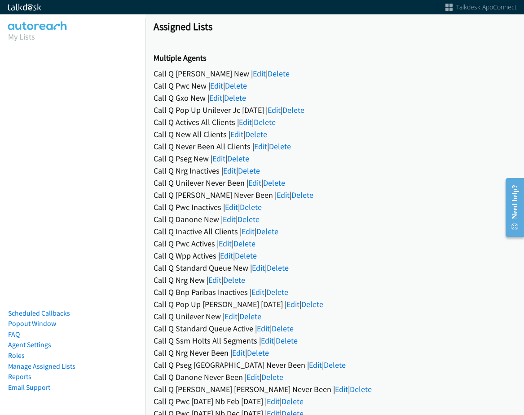
drag, startPoint x: 407, startPoint y: 333, endPoint x: 395, endPoint y: 313, distance: 23.1
click at [407, 333] on div "Call Q Standard Queue Active | Edit | Delete" at bounding box center [335, 328] width 363 height 12
click at [253, 72] on link "Edit" at bounding box center [259, 73] width 13 height 10
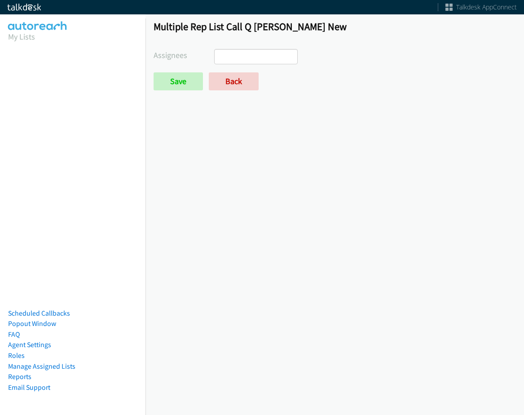
click at [270, 66] on form "Assignees [PERSON_NAME] [PERSON_NAME] [PERSON_NAME] [PERSON_NAME] Daquaya [PERS…" at bounding box center [335, 69] width 363 height 41
click at [270, 60] on ul at bounding box center [256, 56] width 83 height 14
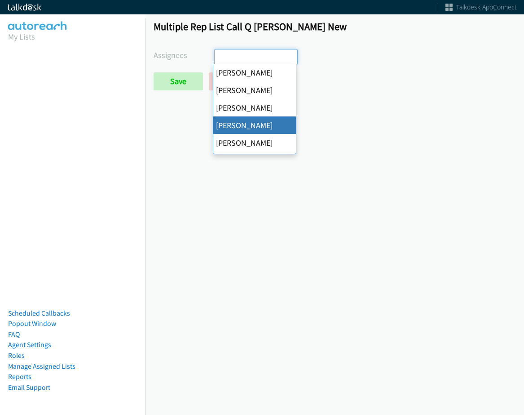
select select "29b0b8ef-34fc-44e8-9e6a-480e1538e45b"
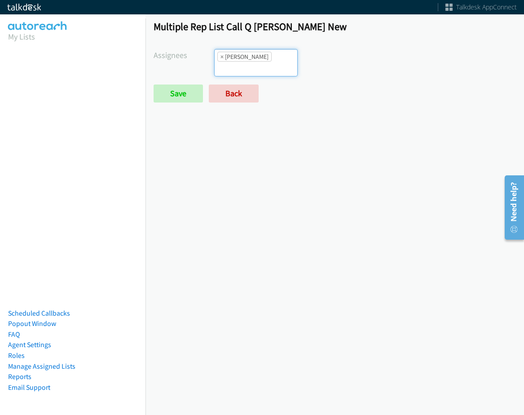
scroll to position [32, 0]
click at [278, 47] on div "Multiple Rep List Call Q Hubbell New Assignees Abigail Odhiambo Alana Ruiz Cath…" at bounding box center [335, 65] width 379 height 106
click at [246, 62] on input "search" at bounding box center [230, 69] width 31 height 14
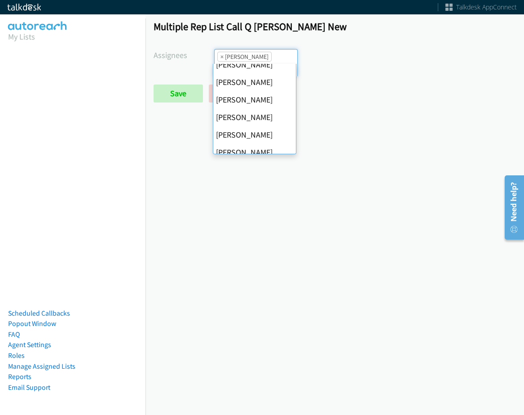
scroll to position [135, 0]
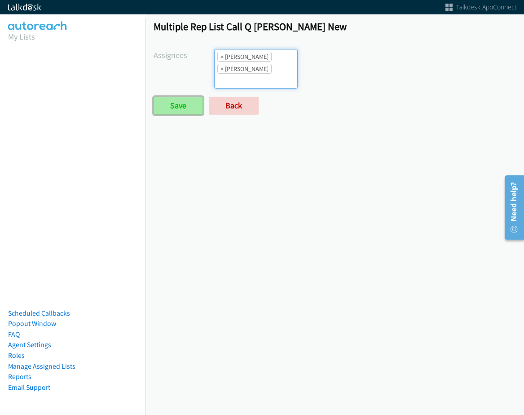
click at [186, 100] on input "Save" at bounding box center [178, 106] width 49 height 18
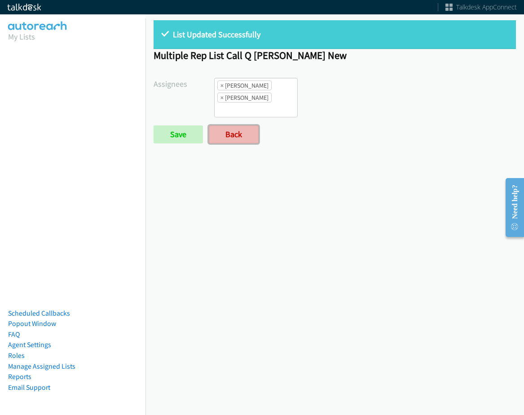
click at [239, 133] on link "Back" at bounding box center [234, 134] width 50 height 18
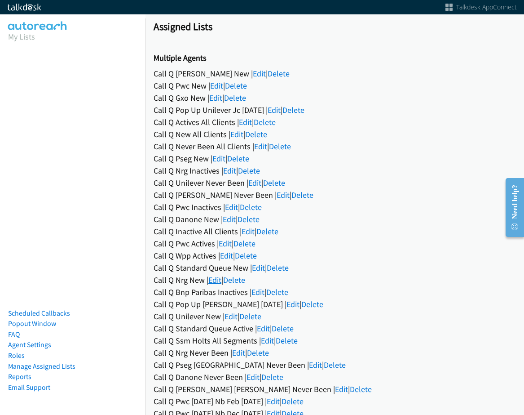
click at [221, 279] on link "Edit" at bounding box center [214, 279] width 13 height 10
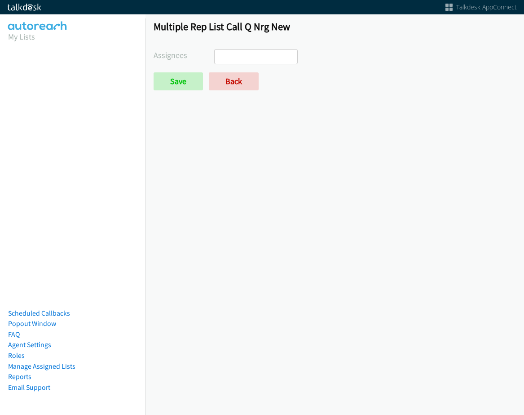
select select
click at [242, 80] on link "Back" at bounding box center [234, 81] width 50 height 18
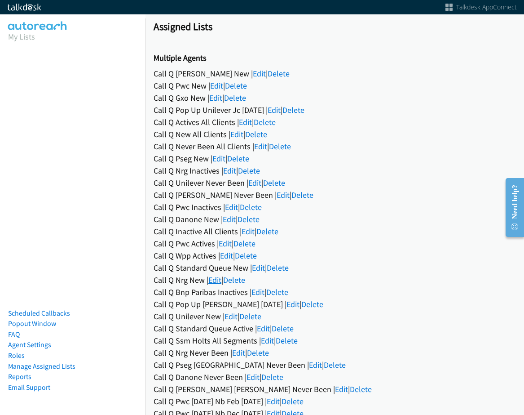
click at [219, 280] on link "Edit" at bounding box center [214, 279] width 13 height 10
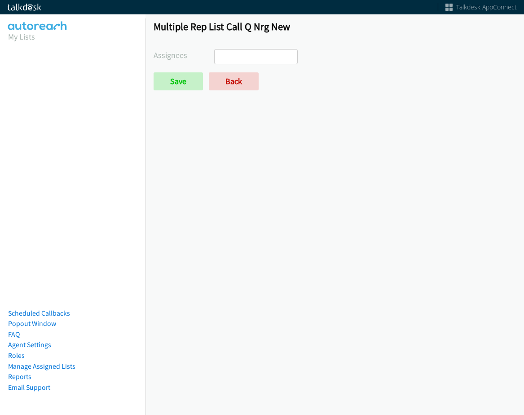
click at [241, 59] on input "search" at bounding box center [230, 56] width 31 height 14
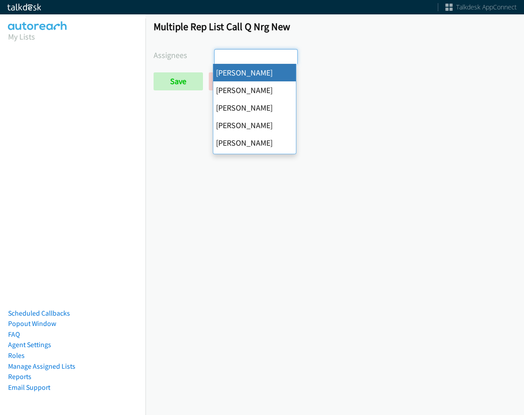
select select "cb11e729-9a1d-44de-9b38-0f5a50c7e01c"
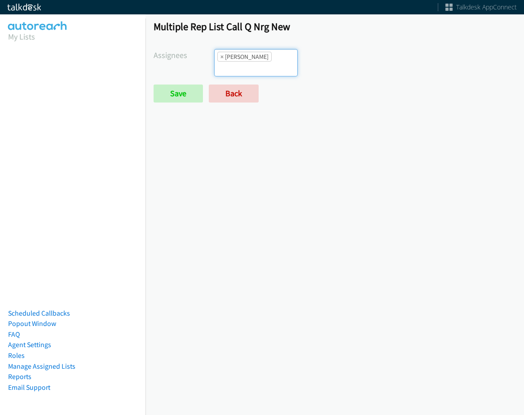
click at [255, 58] on li "× Abigail Odhiambo" at bounding box center [244, 57] width 54 height 10
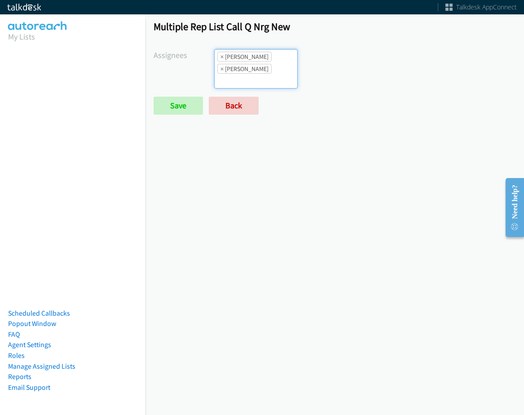
click at [265, 55] on li "× Abigail Odhiambo" at bounding box center [244, 57] width 54 height 10
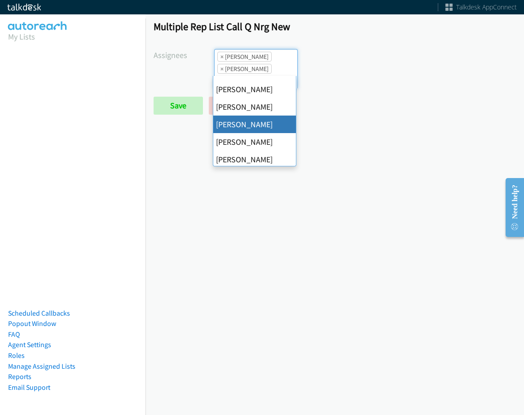
scroll to position [155, 0]
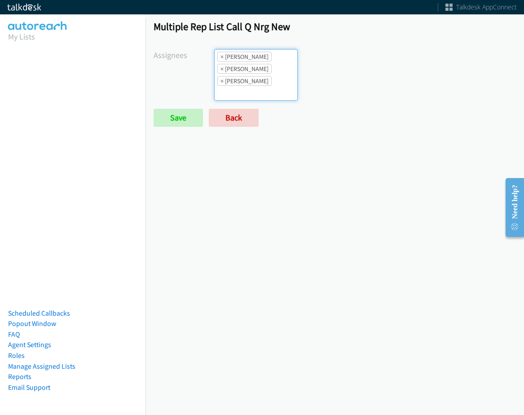
click at [270, 86] on ul "× Abigail Odhiambo × Cathy Shahan × Rodnika Murphy" at bounding box center [256, 74] width 83 height 51
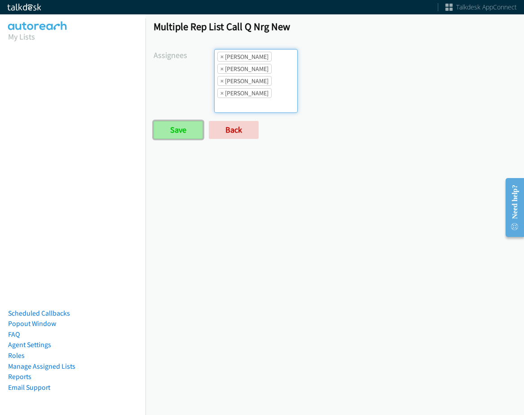
click at [186, 128] on input "Save" at bounding box center [178, 130] width 49 height 18
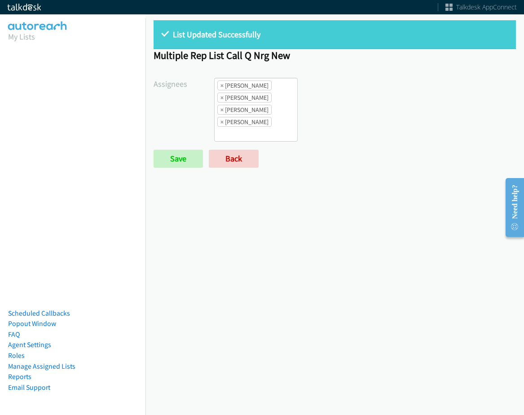
click at [239, 27] on div "List Updated Successfully" at bounding box center [335, 34] width 363 height 29
click at [251, 163] on link "Back" at bounding box center [234, 159] width 50 height 18
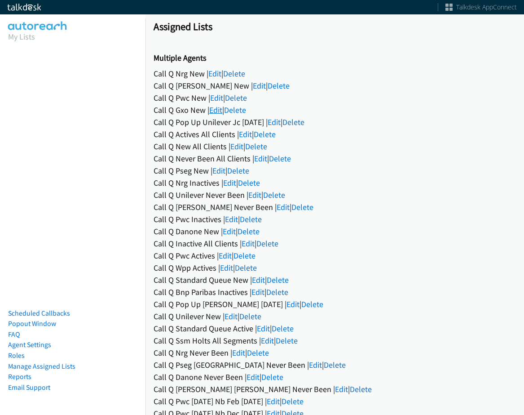
click at [217, 106] on link "Edit" at bounding box center [215, 110] width 13 height 10
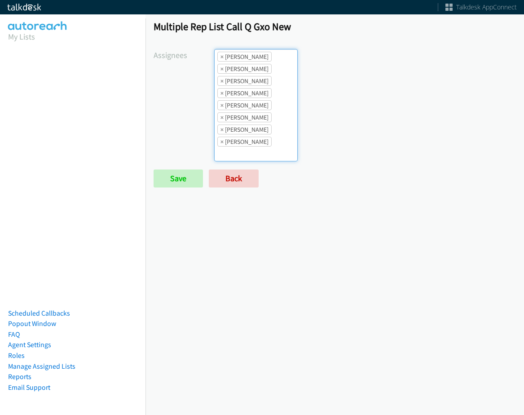
click at [218, 57] on li "× [PERSON_NAME]" at bounding box center [244, 57] width 54 height 10
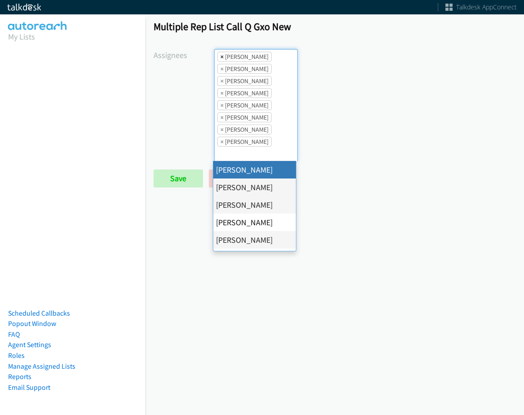
click at [221, 56] on span "×" at bounding box center [222, 56] width 3 height 9
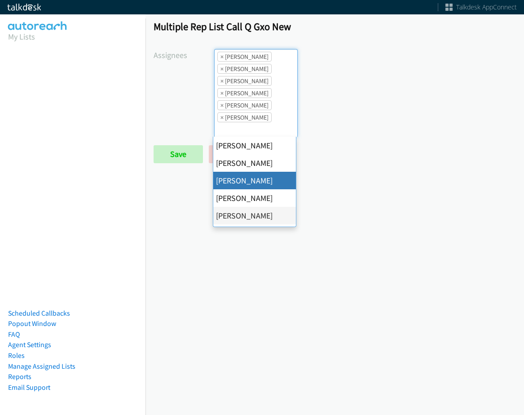
click at [221, 56] on span "×" at bounding box center [222, 56] width 3 height 9
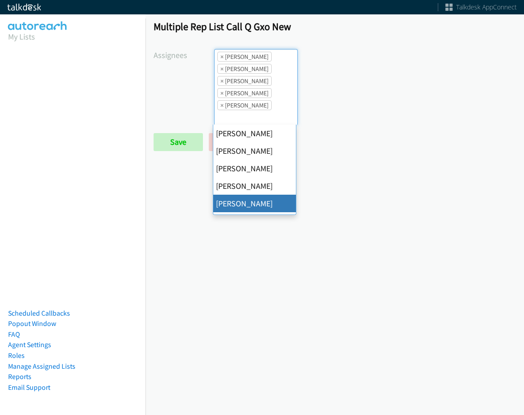
click at [221, 56] on span "×" at bounding box center [222, 56] width 3 height 9
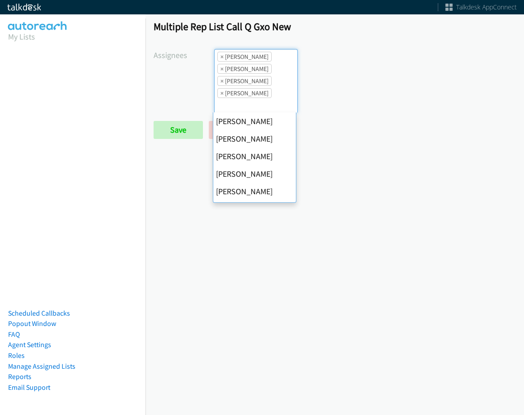
click at [221, 56] on span "×" at bounding box center [222, 56] width 3 height 9
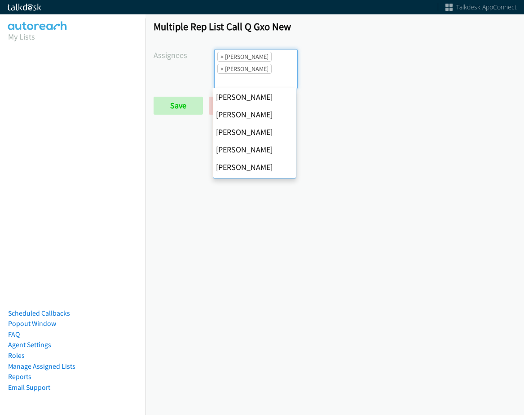
click at [221, 56] on span "×" at bounding box center [222, 56] width 3 height 9
select select "2ed67f51-2124-48e1-bef1-69761de6c0b9"
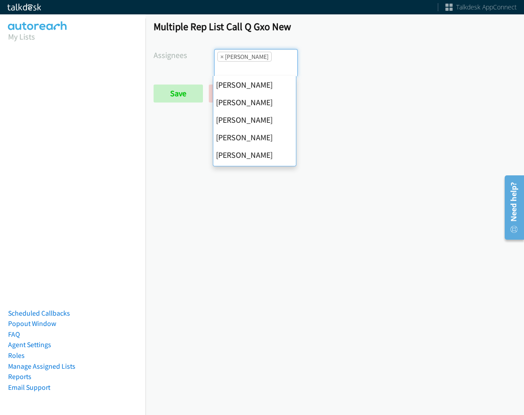
click at [221, 56] on span "×" at bounding box center [222, 56] width 3 height 9
select select
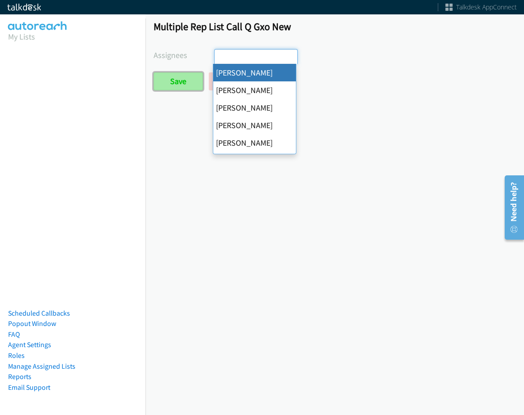
click at [197, 77] on input "Save" at bounding box center [178, 81] width 49 height 18
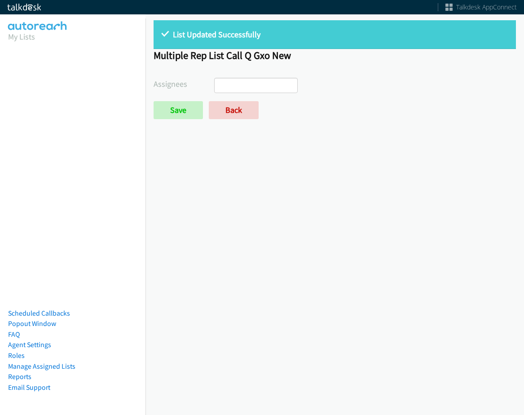
select select
click at [230, 113] on link "Back" at bounding box center [234, 110] width 50 height 18
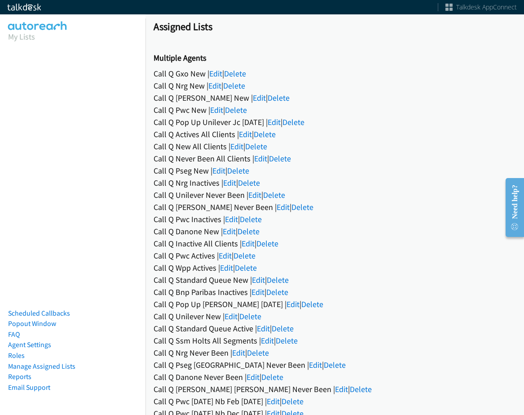
click at [284, 29] on h1 "Assigned Lists" at bounding box center [335, 26] width 363 height 13
click at [213, 87] on link "Edit" at bounding box center [214, 85] width 13 height 10
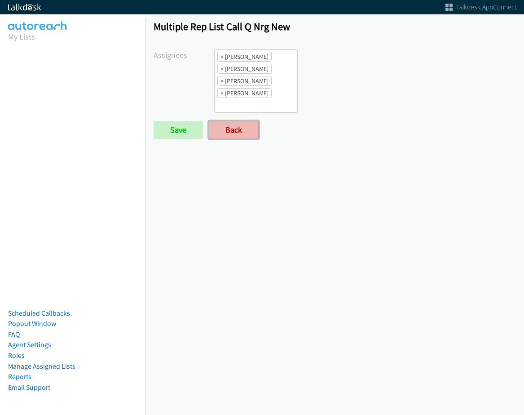
click at [251, 122] on link "Back" at bounding box center [234, 130] width 50 height 18
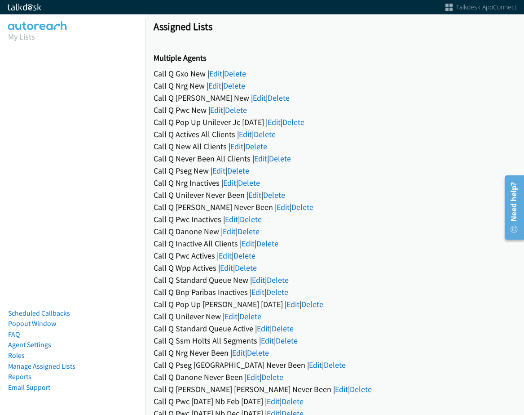
drag, startPoint x: 360, startPoint y: 15, endPoint x: 359, endPoint y: 27, distance: 12.6
click at [216, 74] on link "Edit" at bounding box center [215, 73] width 13 height 10
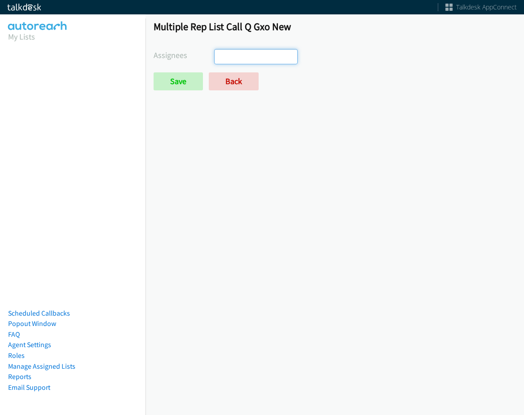
click at [265, 61] on ul at bounding box center [256, 56] width 83 height 14
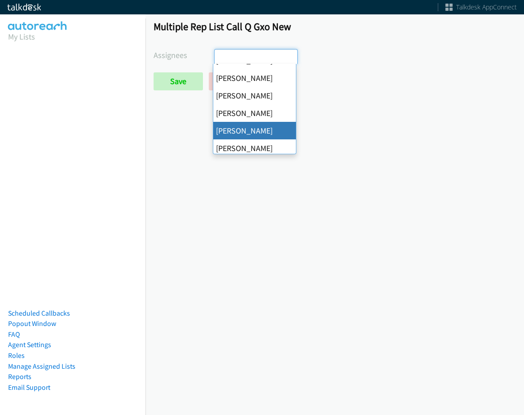
select select "342df737-67c3-4ba0-b24a-dddbcb1c4b65"
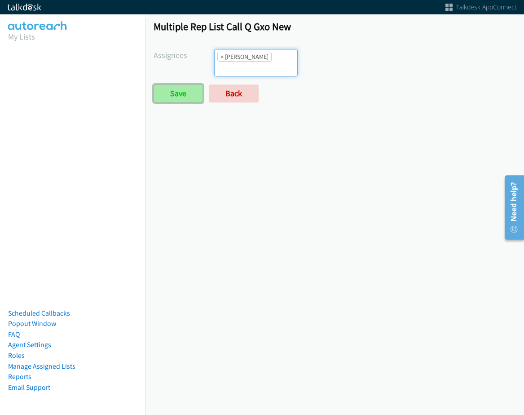
click at [183, 94] on input "Save" at bounding box center [178, 93] width 49 height 18
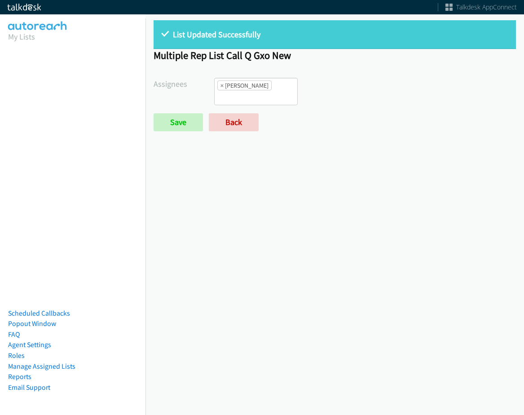
scroll to position [82, 0]
click at [243, 112] on form "Assignees [PERSON_NAME] [PERSON_NAME] [PERSON_NAME] [PERSON_NAME] Daquaya [PERS…" at bounding box center [335, 104] width 363 height 53
click at [243, 118] on link "Back" at bounding box center [234, 122] width 50 height 18
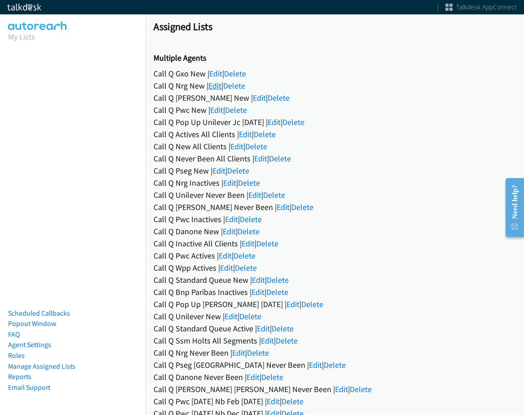
click at [215, 89] on link "Edit" at bounding box center [214, 85] width 13 height 10
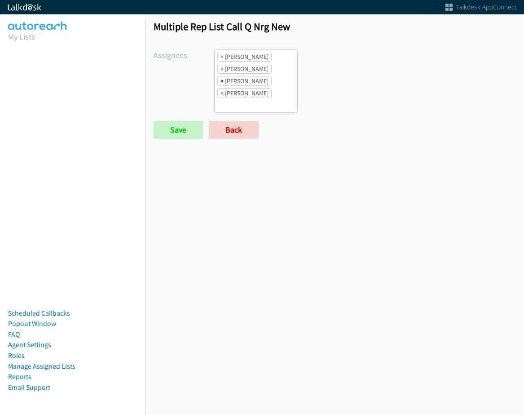
click at [221, 80] on span "×" at bounding box center [222, 80] width 3 height 9
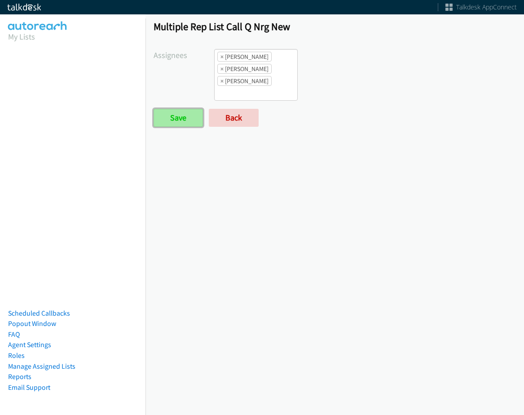
click at [173, 117] on input "Save" at bounding box center [178, 118] width 49 height 18
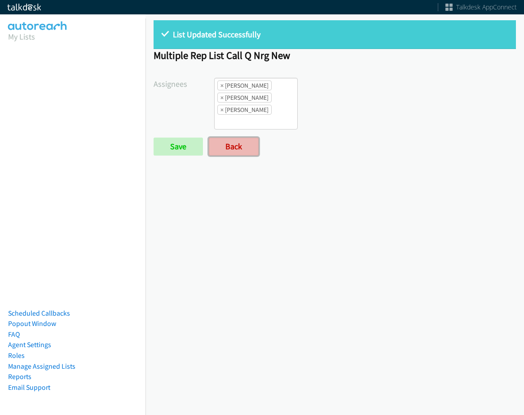
click at [217, 144] on link "Back" at bounding box center [234, 146] width 50 height 18
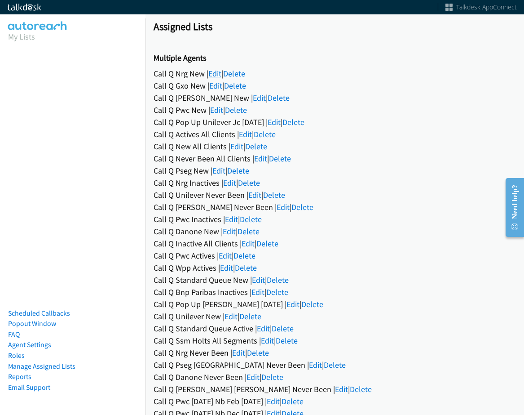
click at [212, 71] on link "Edit" at bounding box center [214, 73] width 13 height 10
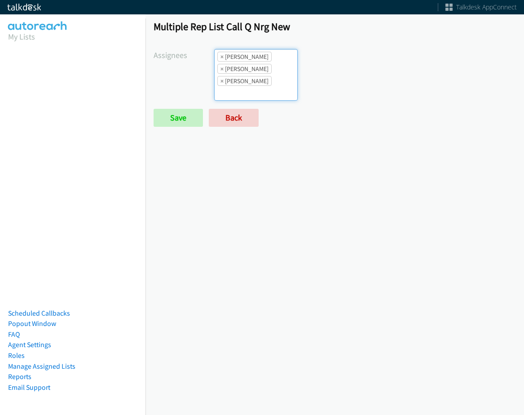
click at [269, 84] on ul "× Abigail Odhiambo × Cathy Shahan × Tatiana Medina" at bounding box center [256, 74] width 83 height 51
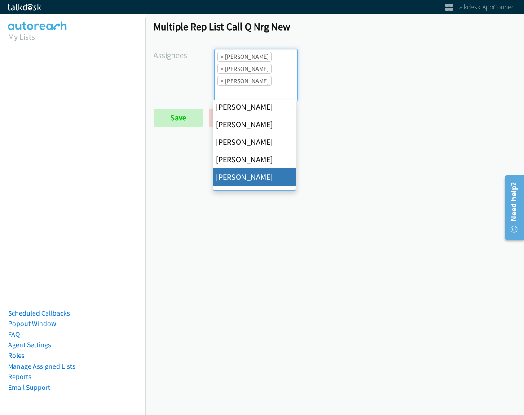
scroll to position [135, 0]
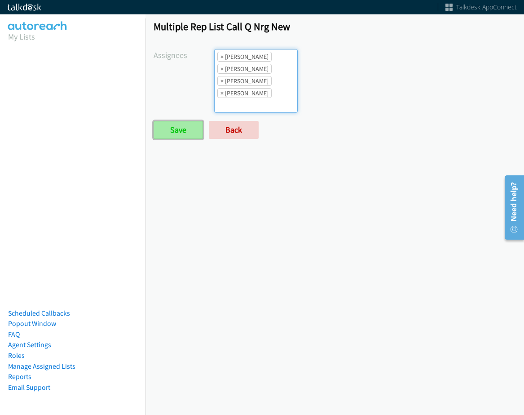
click at [172, 124] on input "Save" at bounding box center [178, 130] width 49 height 18
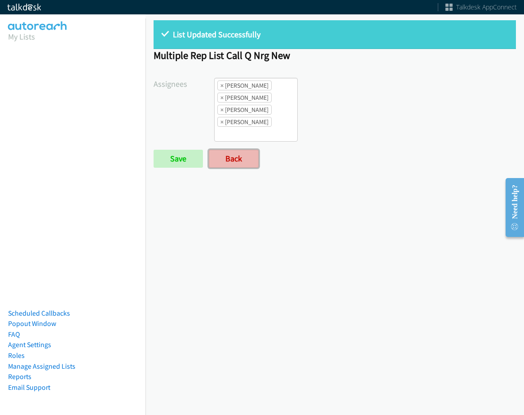
click at [235, 153] on link "Back" at bounding box center [234, 159] width 50 height 18
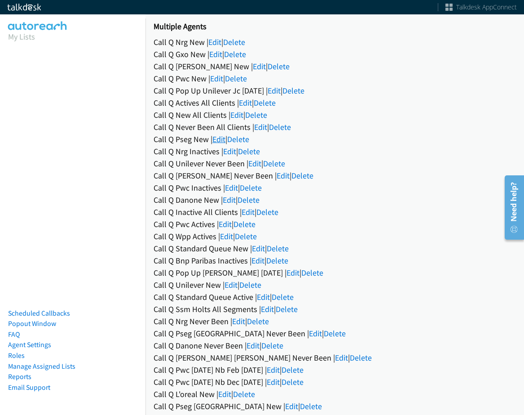
scroll to position [45, 0]
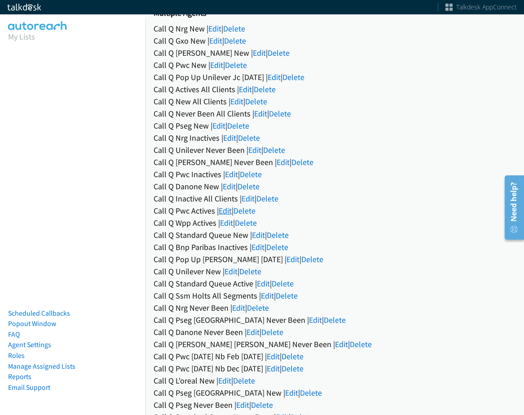
click at [222, 210] on link "Edit" at bounding box center [225, 210] width 13 height 10
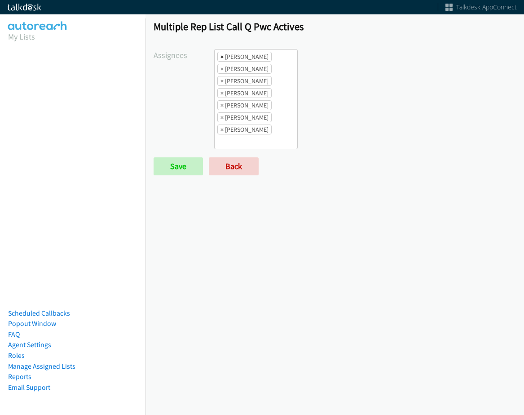
click at [221, 57] on span "×" at bounding box center [222, 56] width 3 height 9
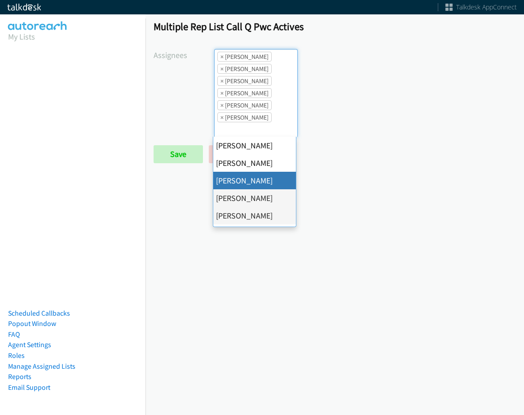
scroll to position [11, 0]
click at [221, 57] on span "×" at bounding box center [222, 56] width 3 height 9
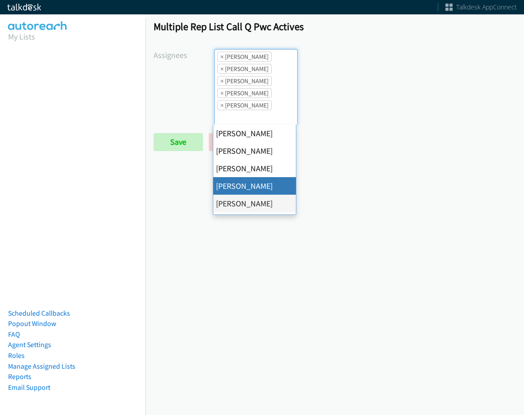
click at [221, 57] on span "×" at bounding box center [222, 56] width 3 height 9
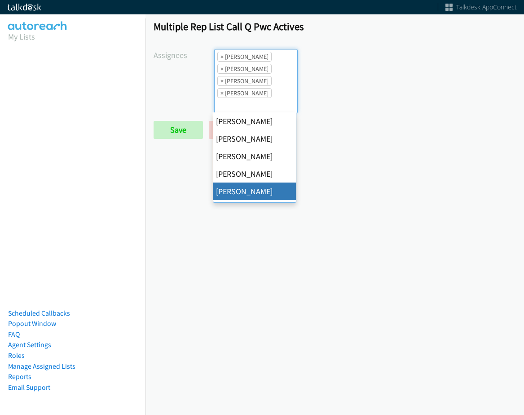
click at [221, 57] on span "×" at bounding box center [222, 56] width 3 height 9
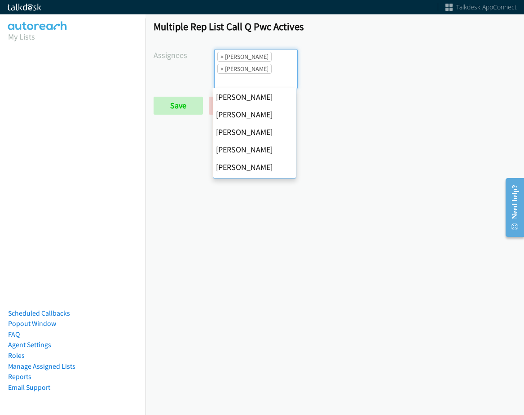
scroll to position [140, 0]
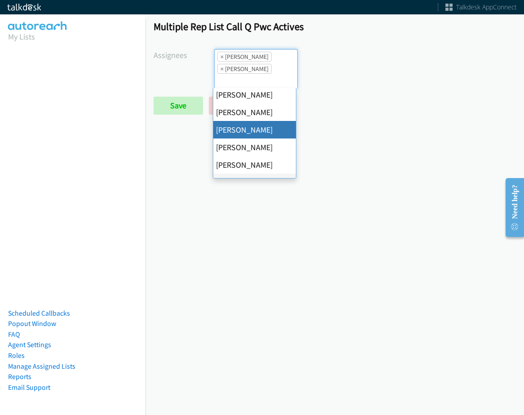
click at [221, 57] on span "×" at bounding box center [222, 56] width 3 height 9
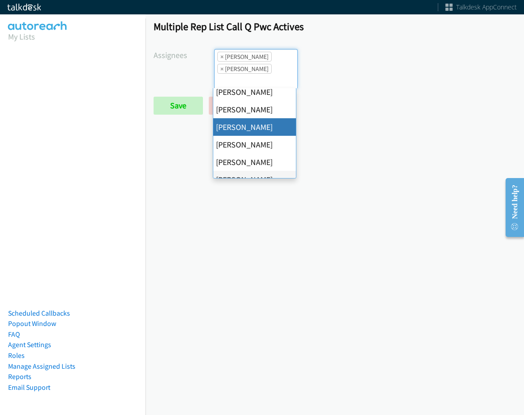
select select "2ed67f51-2124-48e1-bef1-69761de6c0b9"
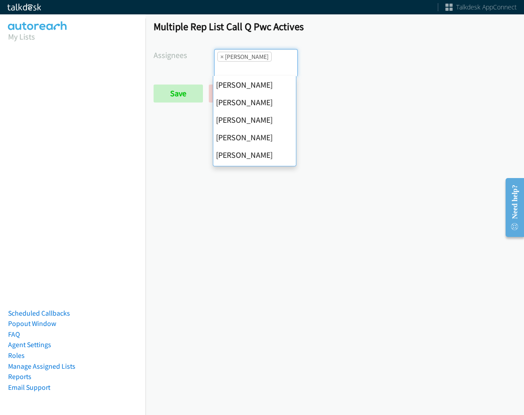
click at [221, 57] on span "×" at bounding box center [222, 56] width 3 height 9
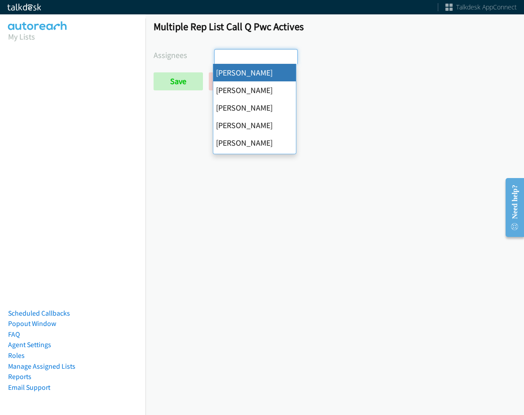
drag, startPoint x: 255, startPoint y: 67, endPoint x: 240, endPoint y: 69, distance: 14.9
select select "cb11e729-9a1d-44de-9b38-0f5a50c7e01c"
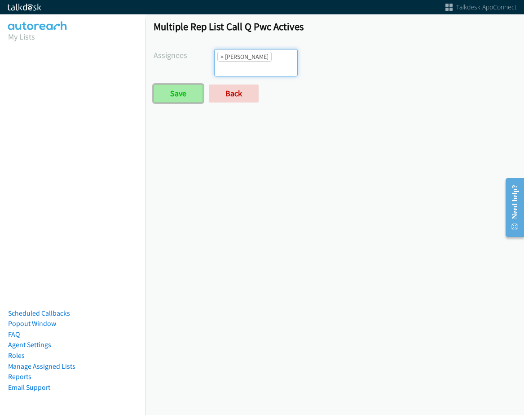
click at [180, 90] on input "Save" at bounding box center [178, 93] width 49 height 18
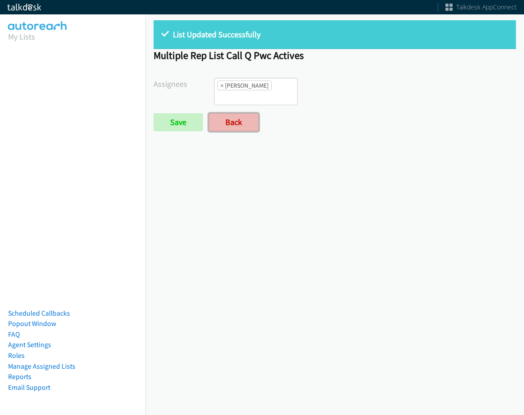
click at [233, 124] on link "Back" at bounding box center [234, 122] width 50 height 18
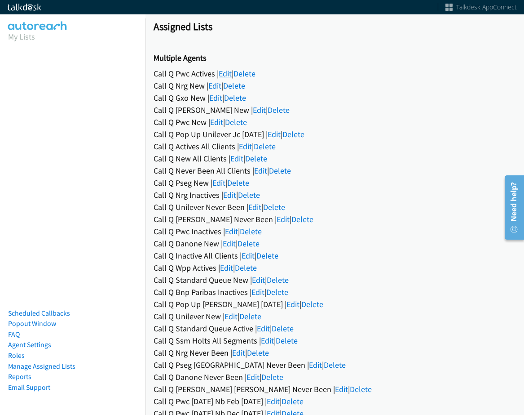
click at [230, 73] on link "Edit" at bounding box center [225, 73] width 13 height 10
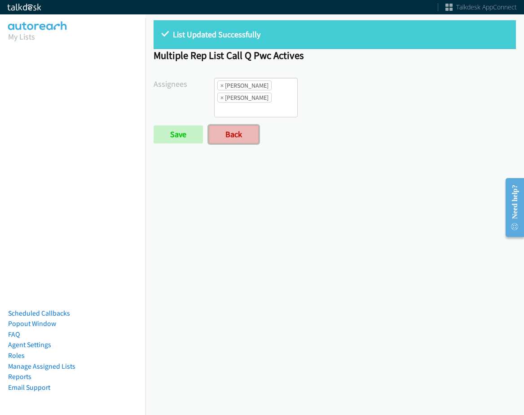
click at [218, 140] on link "Back" at bounding box center [234, 134] width 50 height 18
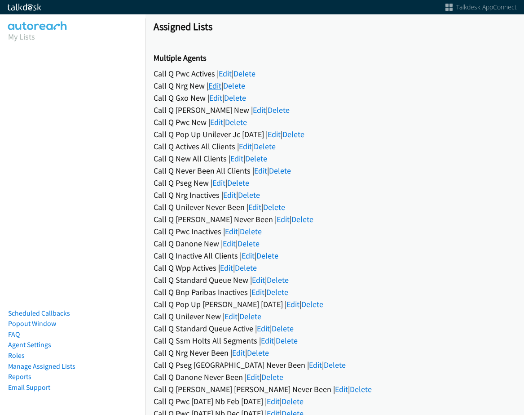
click at [212, 87] on link "Edit" at bounding box center [214, 85] width 13 height 10
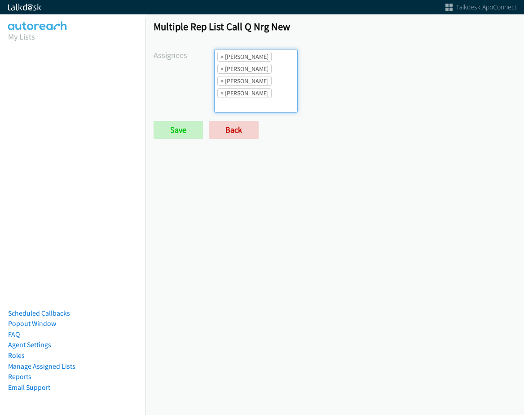
click at [218, 57] on li "× [PERSON_NAME]" at bounding box center [244, 57] width 54 height 10
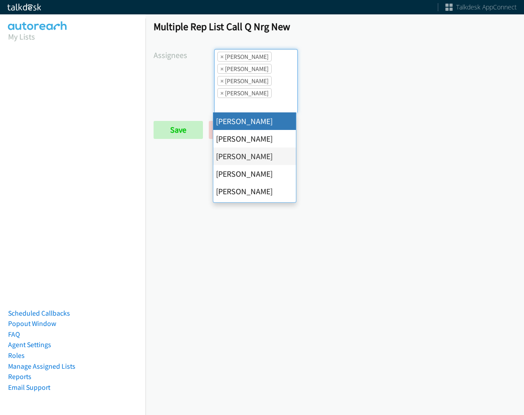
click at [219, 57] on li "× Abigail Odhiambo" at bounding box center [244, 57] width 54 height 10
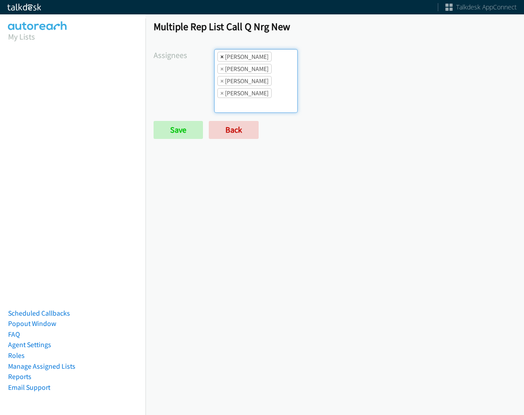
click at [221, 56] on span "×" at bounding box center [222, 56] width 3 height 9
select select "d0419105-5ab7-42f4-854b-1efac0a4a5af"
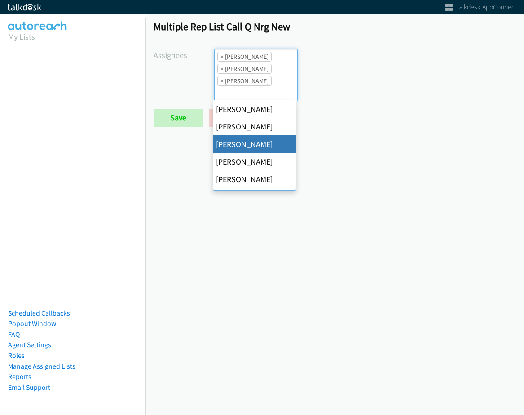
click at [222, 66] on li "× Rodnika Murphy" at bounding box center [244, 69] width 54 height 10
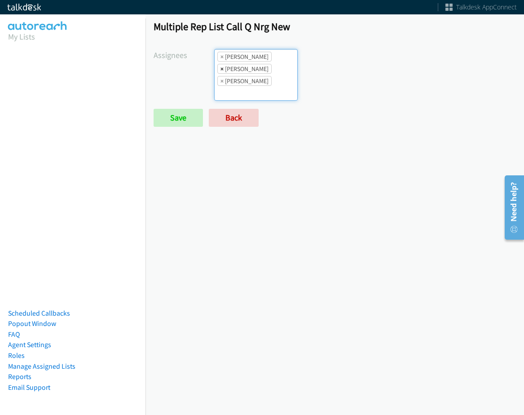
click at [222, 67] on span "×" at bounding box center [222, 68] width 3 height 9
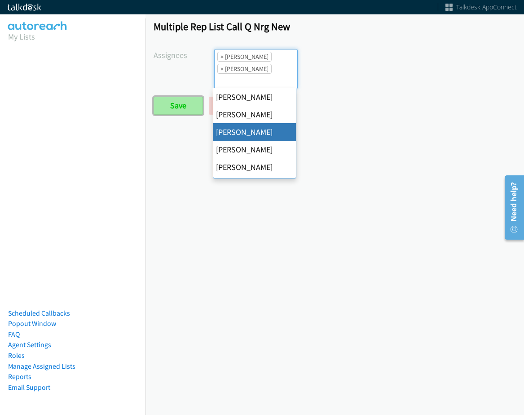
click at [180, 104] on input "Save" at bounding box center [178, 106] width 49 height 18
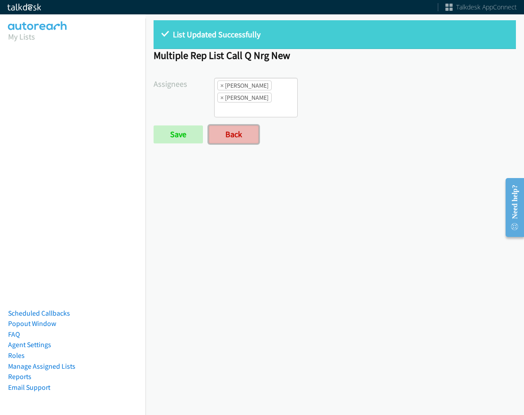
click at [235, 132] on link "Back" at bounding box center [234, 134] width 50 height 18
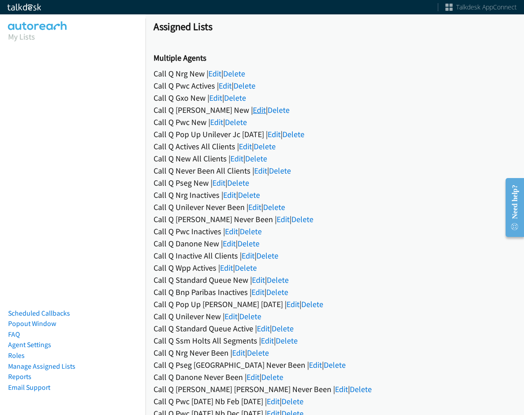
click at [253, 111] on link "Edit" at bounding box center [259, 110] width 13 height 10
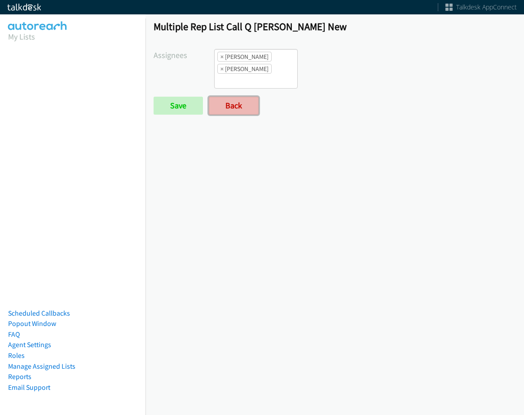
click at [225, 99] on link "Back" at bounding box center [234, 106] width 50 height 18
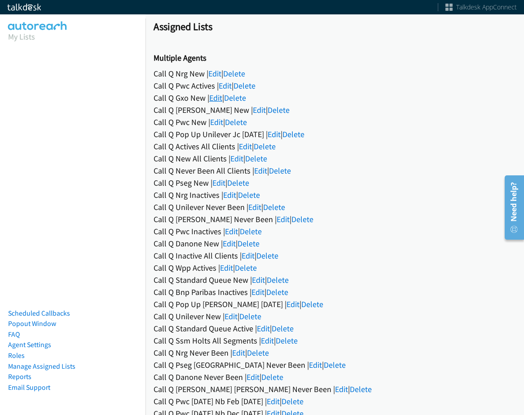
click at [221, 100] on link "Edit" at bounding box center [215, 98] width 13 height 10
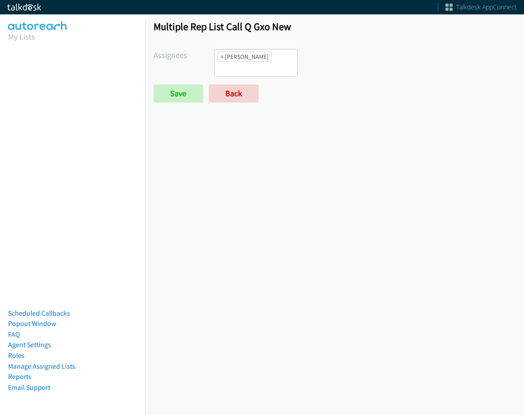
drag, startPoint x: 219, startPoint y: 58, endPoint x: 199, endPoint y: 68, distance: 23.1
click at [221, 57] on span "×" at bounding box center [222, 56] width 3 height 9
select select
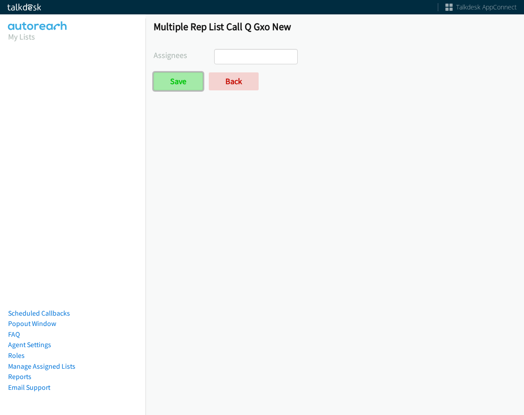
click at [186, 80] on input "Save" at bounding box center [178, 81] width 49 height 18
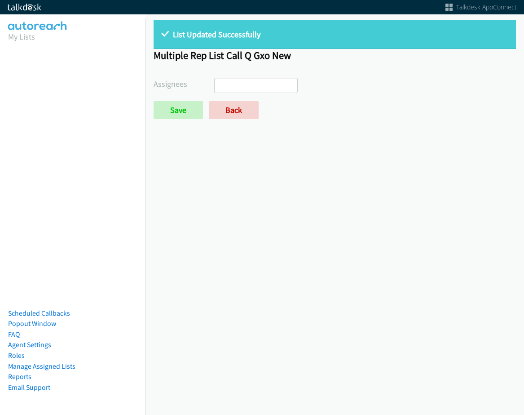
select select
click at [217, 105] on link "Back" at bounding box center [234, 110] width 50 height 18
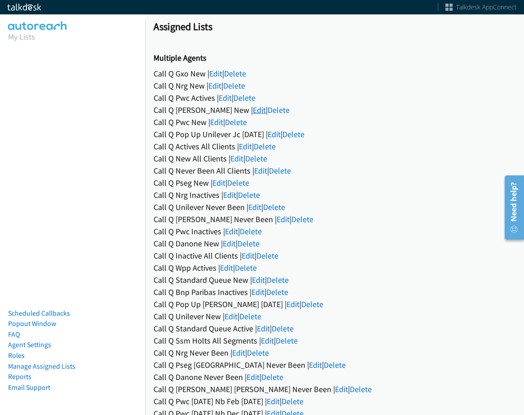
click at [253, 110] on link "Edit" at bounding box center [259, 110] width 13 height 10
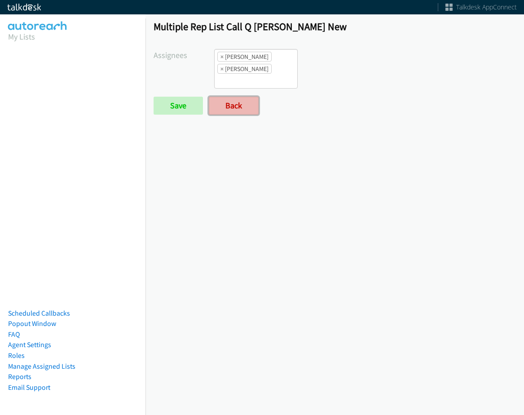
click at [235, 106] on link "Back" at bounding box center [234, 106] width 50 height 18
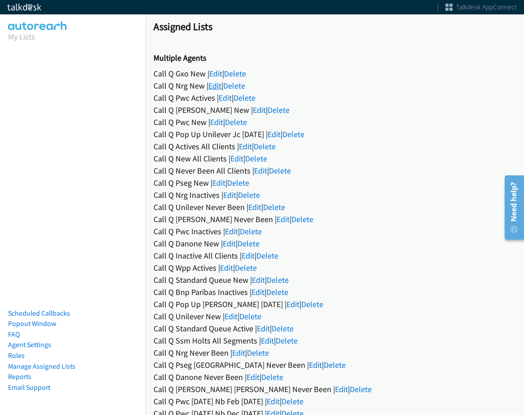
click at [216, 83] on link "Edit" at bounding box center [214, 85] width 13 height 10
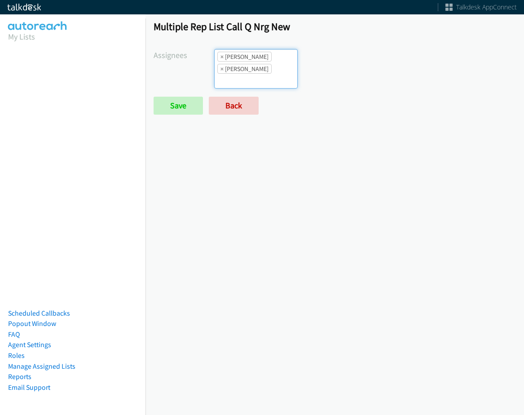
click at [270, 83] on ul "× Cathy Shahan × Tatiana Medina" at bounding box center [256, 68] width 83 height 39
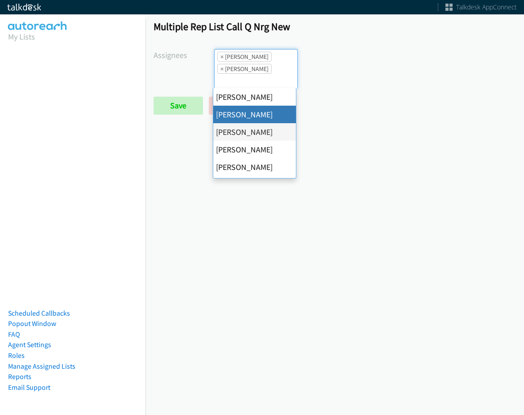
select select "05d74157-9386-4beb-b15d-36aa9c6f71bc"
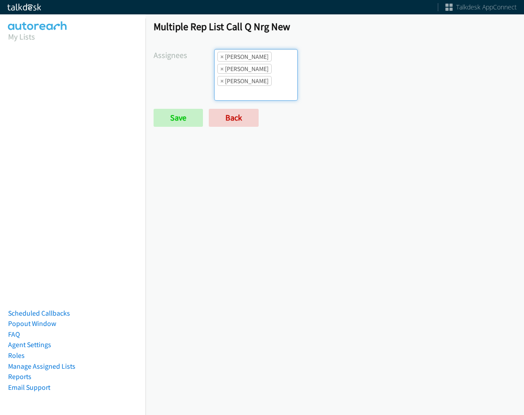
click at [261, 71] on li "× Cathy Shahan" at bounding box center [244, 69] width 54 height 10
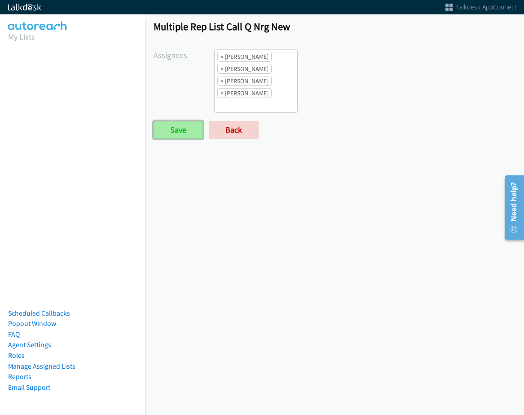
click at [176, 133] on input "Save" at bounding box center [178, 130] width 49 height 18
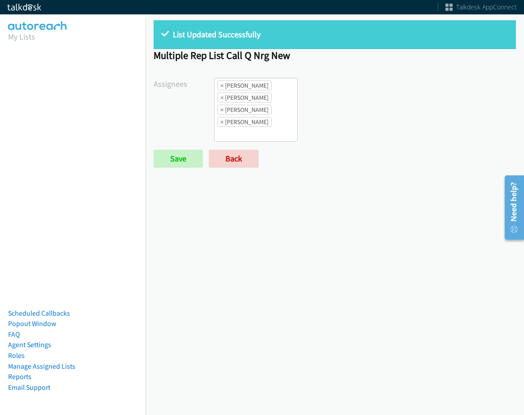
click at [195, 22] on div "List Updated Successfully" at bounding box center [335, 34] width 363 height 29
click at [233, 158] on link "Back" at bounding box center [234, 159] width 50 height 18
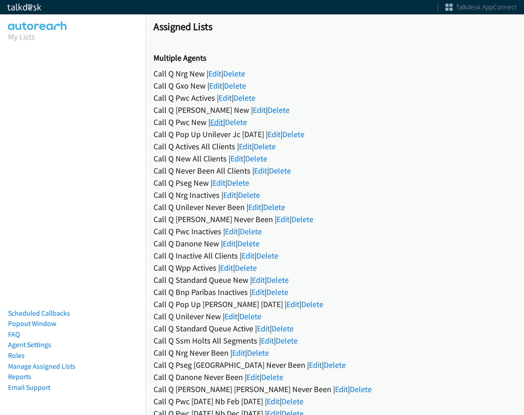
click at [221, 121] on link "Edit" at bounding box center [216, 122] width 13 height 10
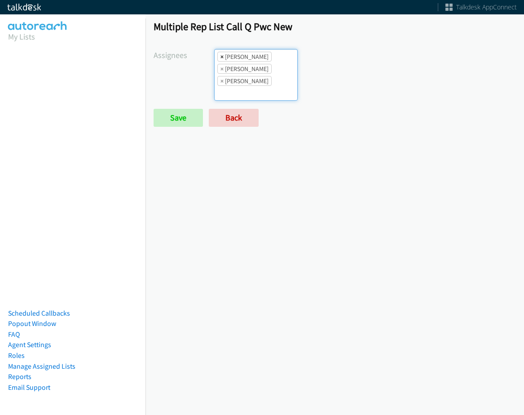
click at [221, 58] on span "×" at bounding box center [222, 56] width 3 height 9
select select "be9ce6ff-d490-4a7d-808b-73677b0698bf"
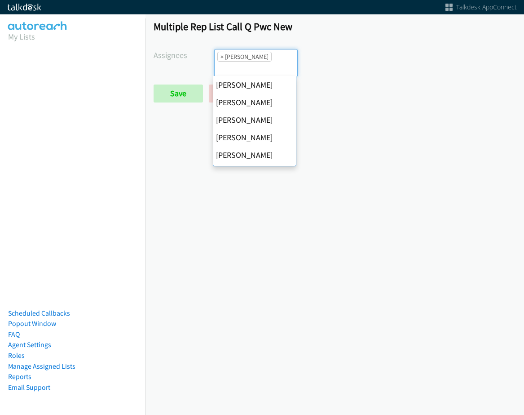
scroll to position [105, 0]
click at [221, 58] on span "×" at bounding box center [222, 56] width 3 height 9
select select
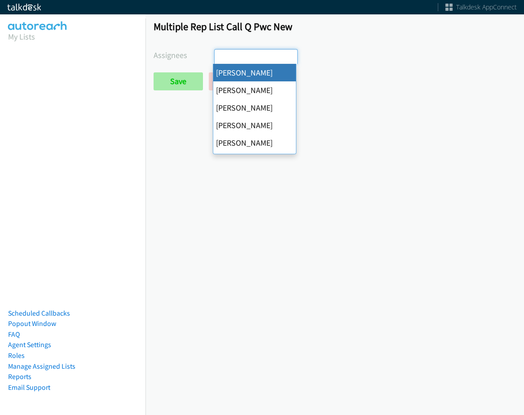
scroll to position [0, 0]
click at [183, 84] on input "Save" at bounding box center [178, 81] width 49 height 18
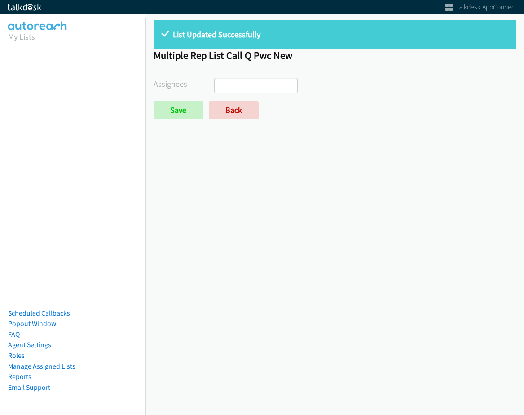
select select
click at [235, 109] on link "Back" at bounding box center [234, 110] width 50 height 18
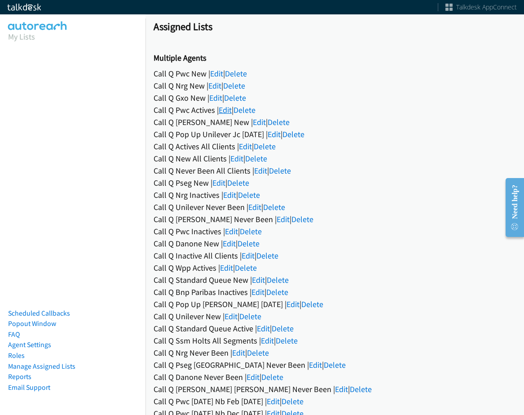
click at [224, 107] on link "Edit" at bounding box center [225, 110] width 13 height 10
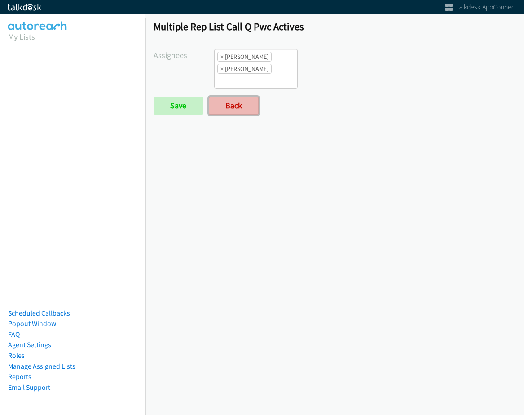
click at [226, 101] on link "Back" at bounding box center [234, 106] width 50 height 18
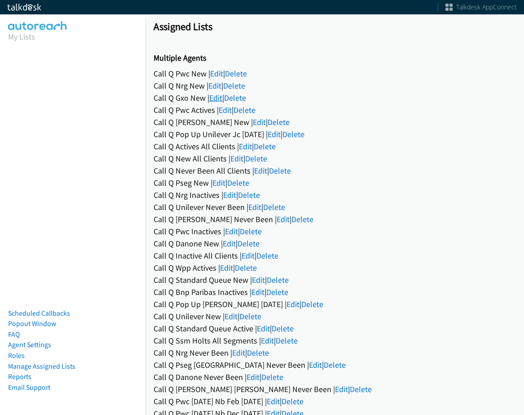
click at [214, 100] on link "Edit" at bounding box center [215, 98] width 13 height 10
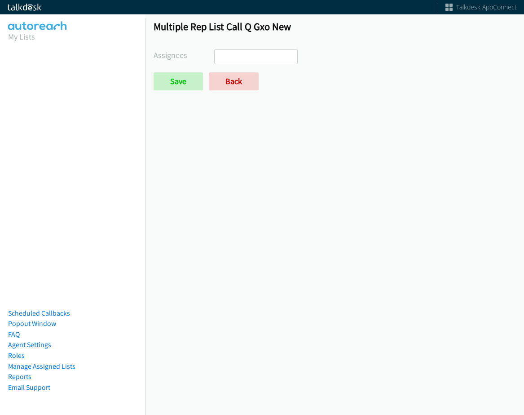
select select
click at [228, 84] on link "Back" at bounding box center [234, 81] width 50 height 18
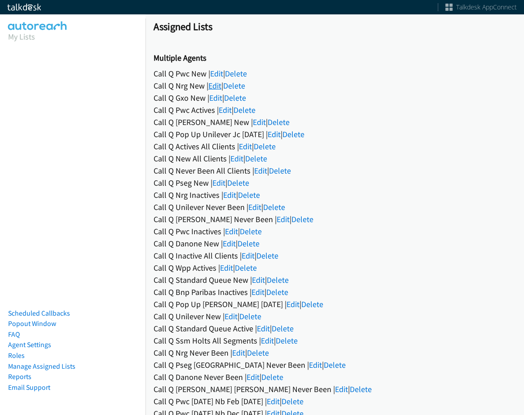
click at [214, 83] on link "Edit" at bounding box center [214, 85] width 13 height 10
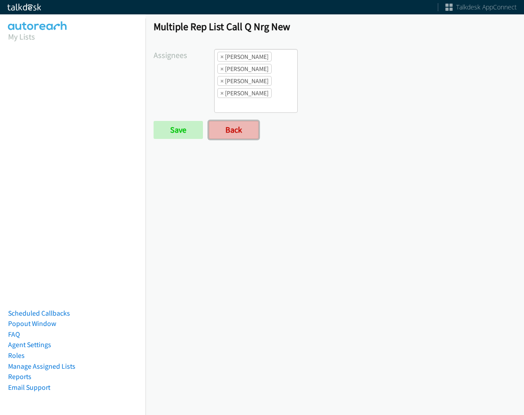
click at [234, 127] on link "Back" at bounding box center [234, 130] width 50 height 18
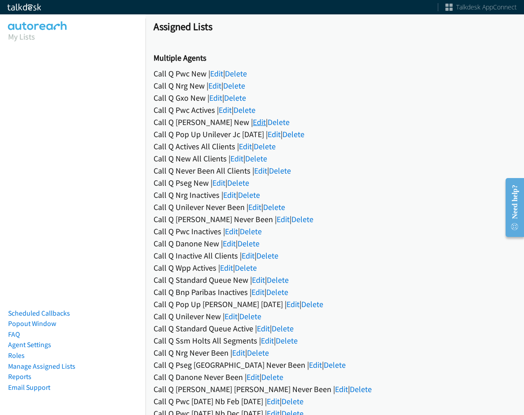
click at [253, 123] on link "Edit" at bounding box center [259, 122] width 13 height 10
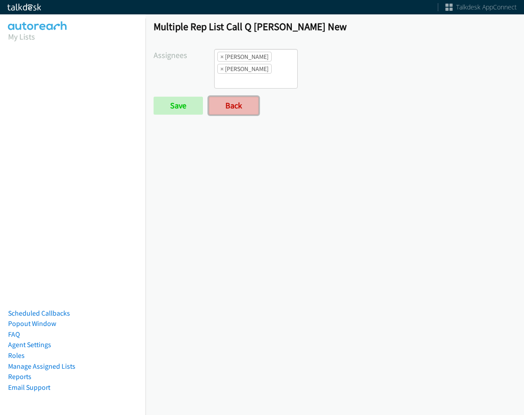
click at [235, 105] on link "Back" at bounding box center [234, 106] width 50 height 18
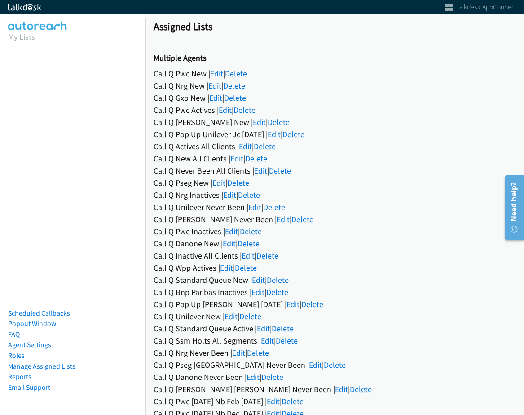
click at [335, 25] on h1 "Assigned Lists" at bounding box center [335, 26] width 363 height 13
click at [219, 81] on link "Edit" at bounding box center [214, 85] width 13 height 10
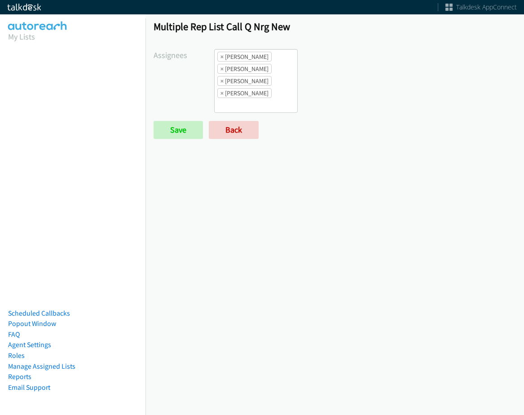
click at [273, 73] on ul "× [PERSON_NAME] × [PERSON_NAME] × [PERSON_NAME] × [PERSON_NAME]" at bounding box center [256, 80] width 83 height 63
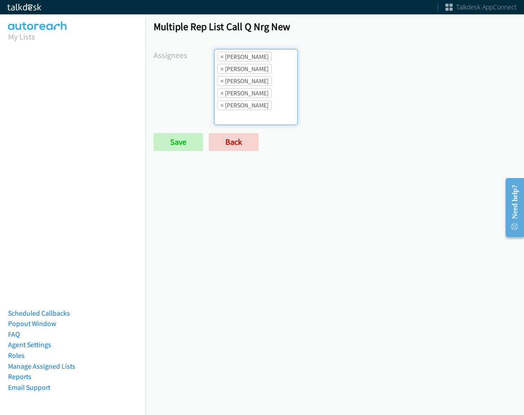
scroll to position [11, 0]
click at [178, 146] on input "Save" at bounding box center [178, 142] width 49 height 18
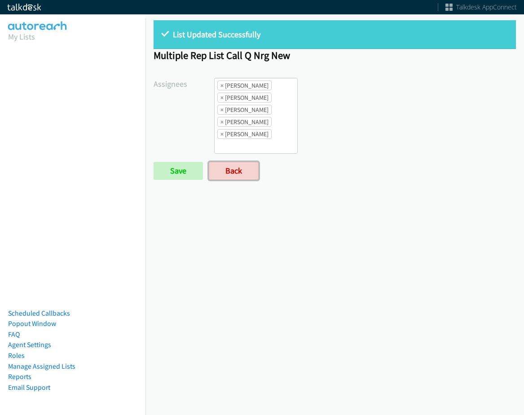
click at [240, 163] on link "Back" at bounding box center [234, 171] width 50 height 18
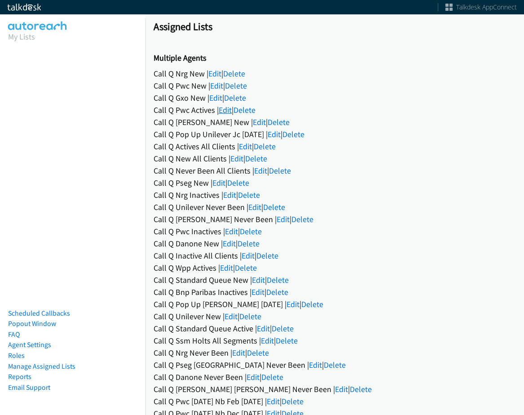
click at [224, 108] on link "Edit" at bounding box center [225, 110] width 13 height 10
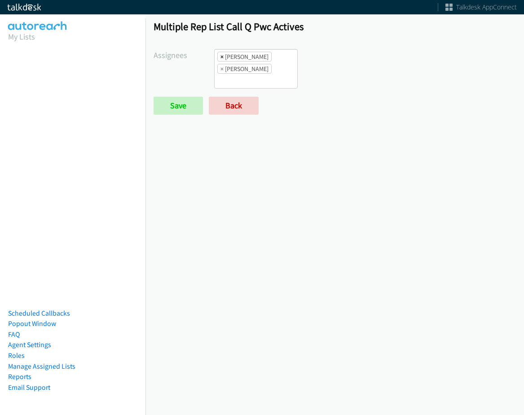
click at [222, 58] on span "×" at bounding box center [222, 56] width 3 height 9
select select "342df737-67c3-4ba0-b24a-dddbcb1c4b65"
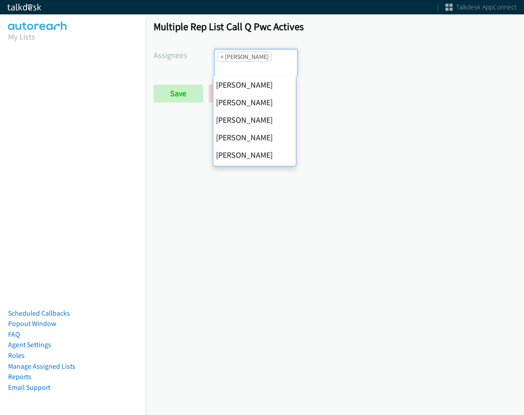
click at [222, 58] on span "×" at bounding box center [222, 56] width 3 height 9
select select
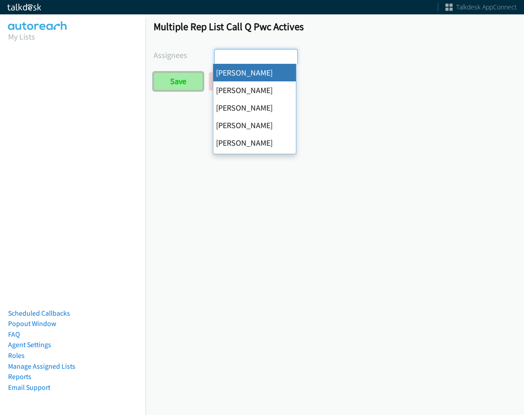
click at [195, 78] on input "Save" at bounding box center [178, 81] width 49 height 18
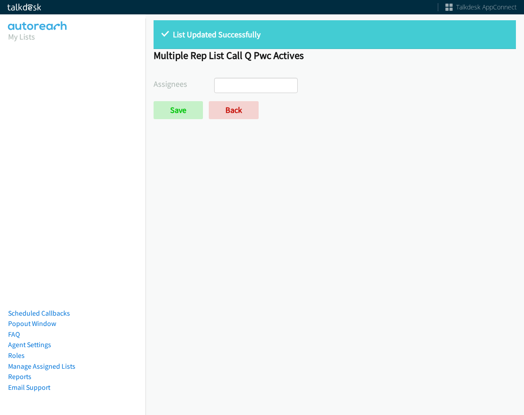
select select
click at [224, 100] on form "Assignees [PERSON_NAME] [PERSON_NAME] [PERSON_NAME] [PERSON_NAME] Daquaya [PERS…" at bounding box center [335, 98] width 363 height 41
click at [224, 106] on link "Back" at bounding box center [234, 110] width 50 height 18
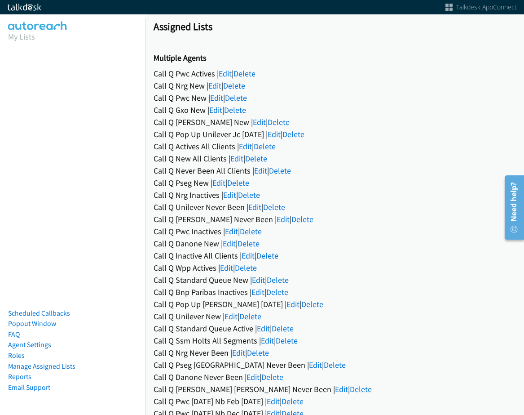
click at [327, 32] on h1 "Assigned Lists" at bounding box center [335, 26] width 363 height 13
